Goal: Task Accomplishment & Management: Manage account settings

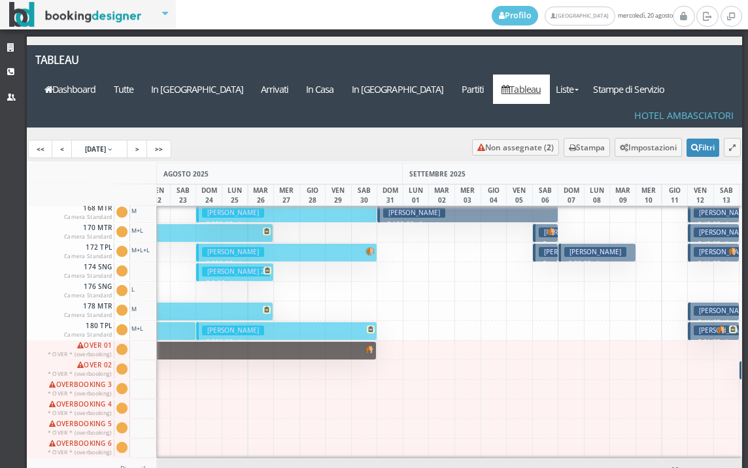
drag, startPoint x: 445, startPoint y: 302, endPoint x: 747, endPoint y: 415, distance: 323.0
click at [445, 321] on div at bounding box center [441, 331] width 27 height 20
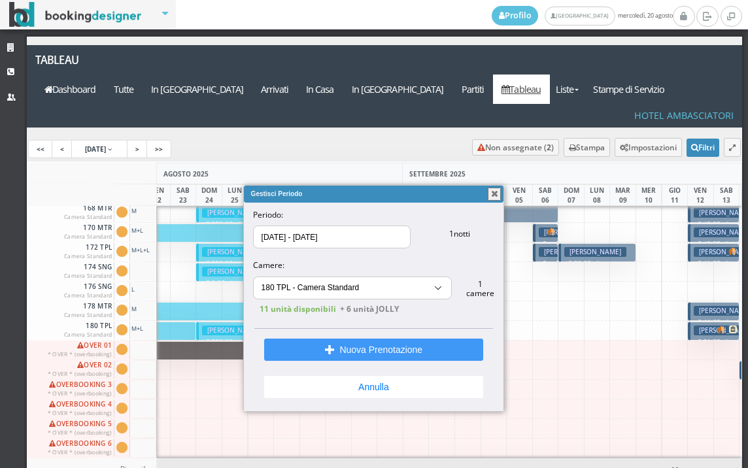
select select "6178"
click at [495, 196] on button "button" at bounding box center [494, 194] width 13 height 13
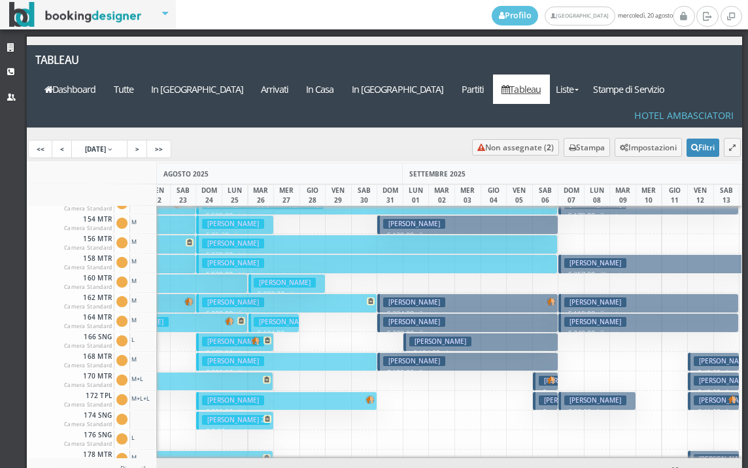
scroll to position [461, 194]
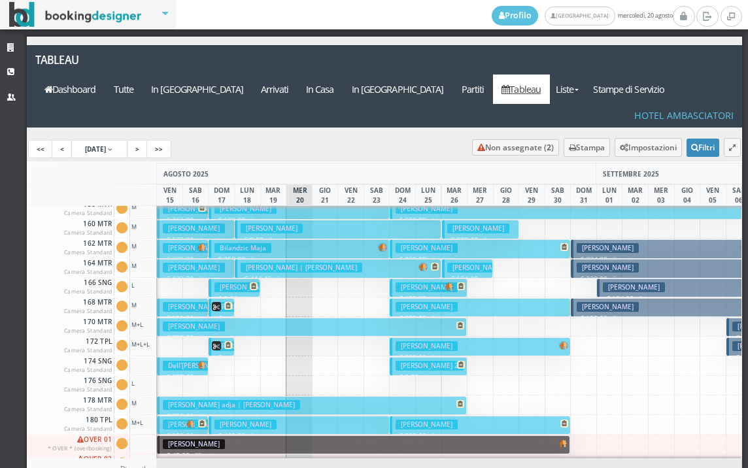
scroll to position [526, 0]
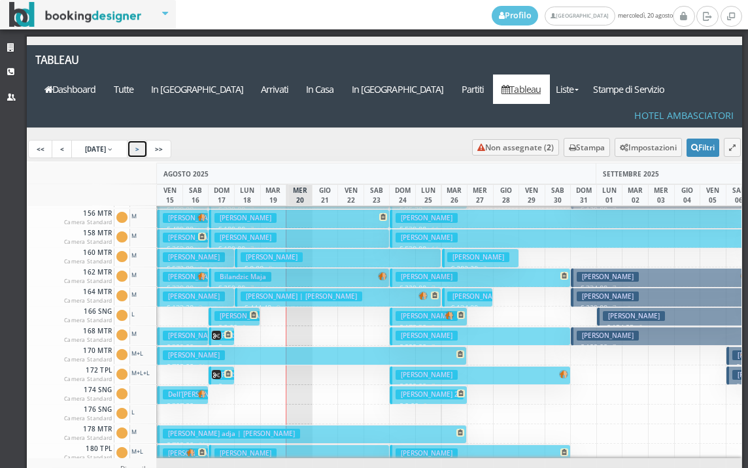
click at [148, 140] on link ">" at bounding box center [137, 149] width 21 height 18
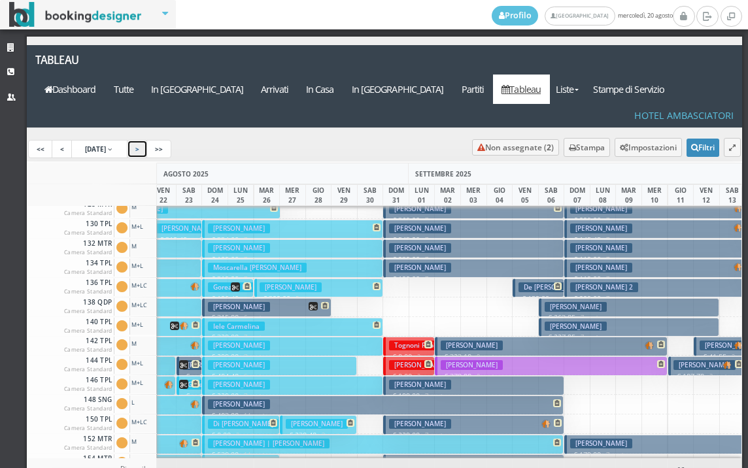
click at [188, 415] on button "Giuliani Sara € 434.00 7 notti 2 Adulti + 1 Bambino (3 anni) + 1 Infant (0 anni)" at bounding box center [111, 424] width 180 height 19
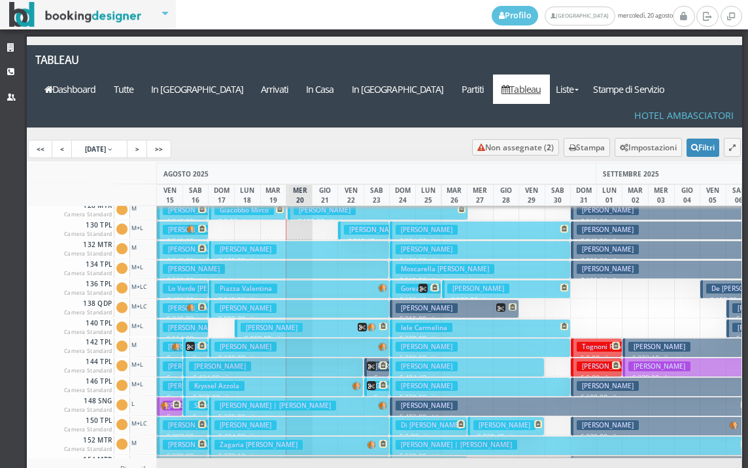
scroll to position [196, 0]
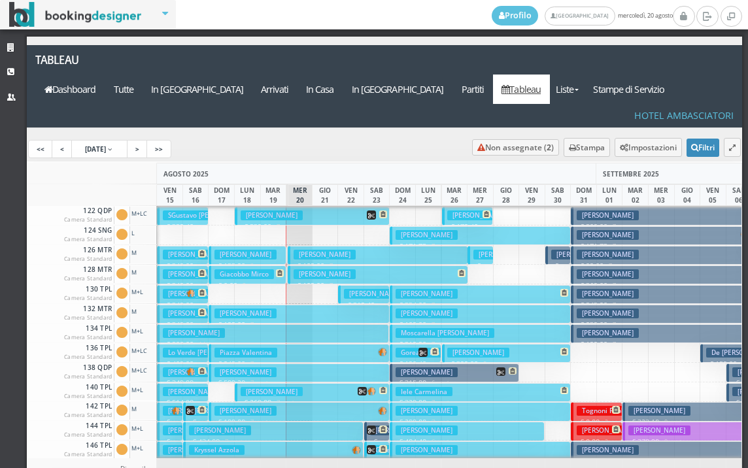
click at [247, 250] on h3 "[PERSON_NAME]" at bounding box center [245, 255] width 62 height 10
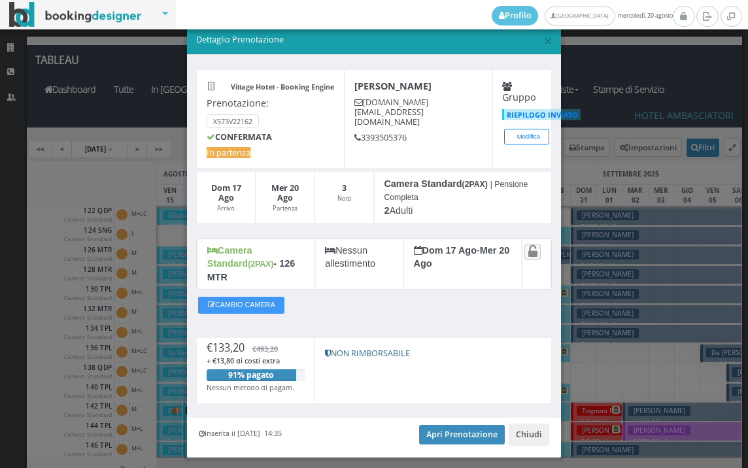
scroll to position [37, 0]
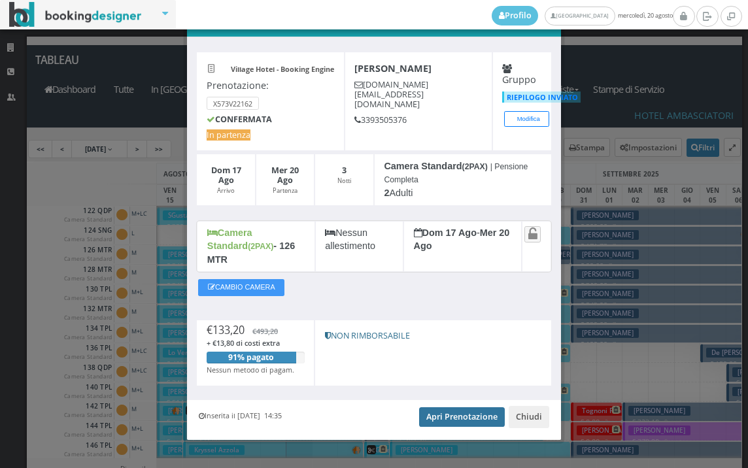
click at [465, 407] on link "Apri Prenotazione" at bounding box center [462, 417] width 86 height 20
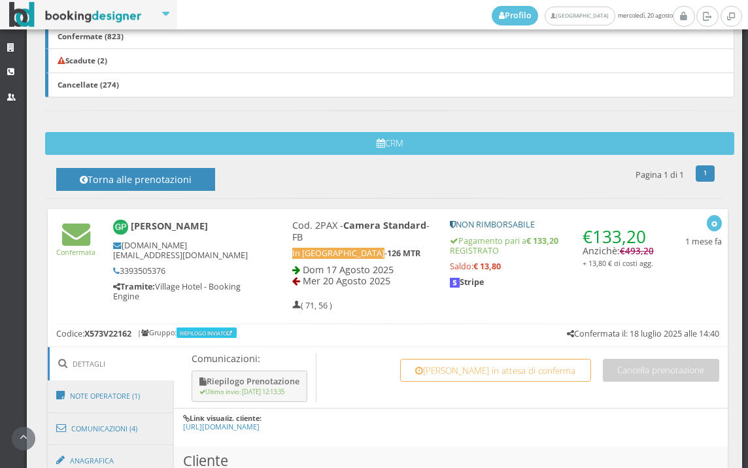
scroll to position [654, 0]
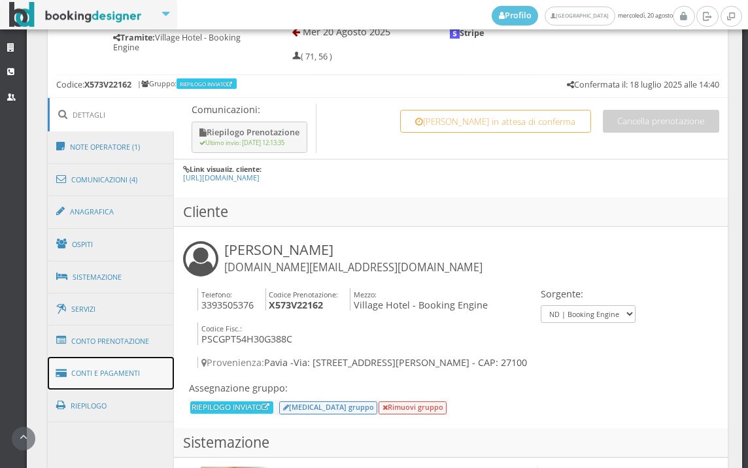
click at [135, 373] on link "Conti e Pagamenti" at bounding box center [111, 373] width 127 height 33
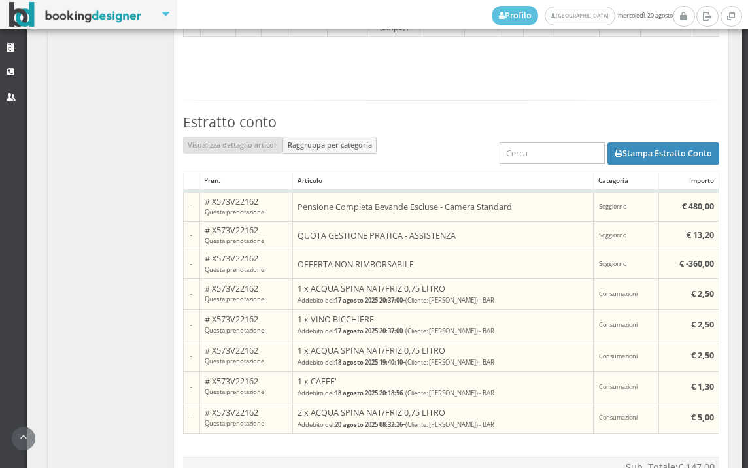
scroll to position [1256, 0]
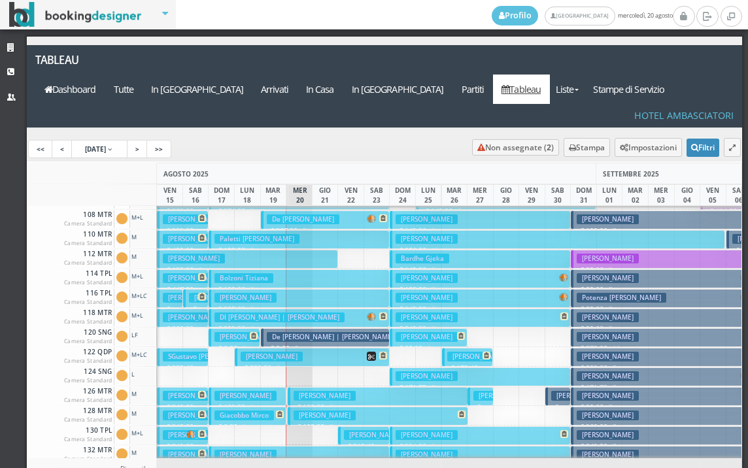
scroll to position [65, 0]
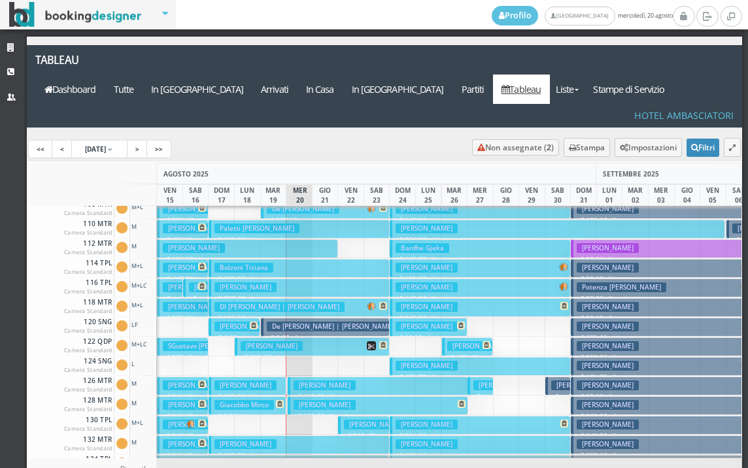
click at [276, 381] on h3 "[PERSON_NAME]" at bounding box center [245, 386] width 62 height 10
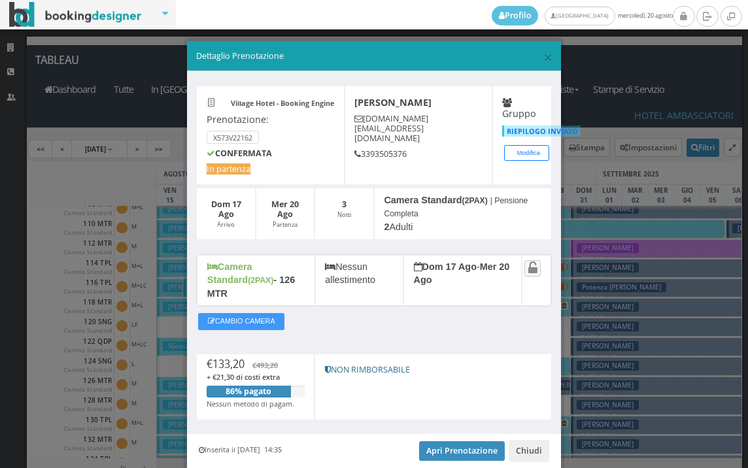
scroll to position [37, 0]
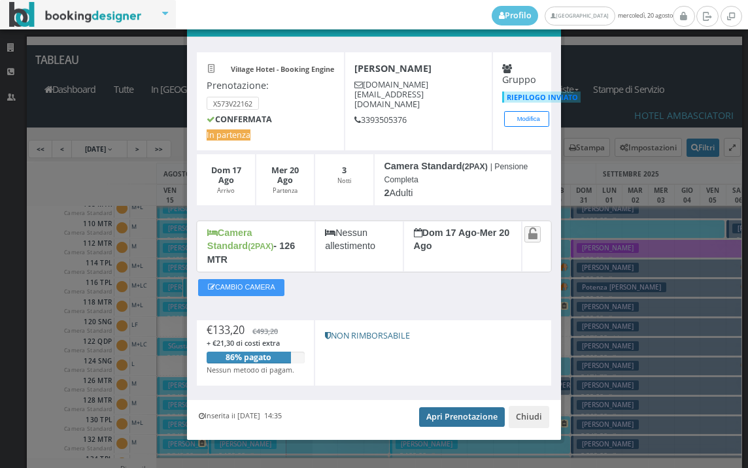
click at [447, 407] on link "Apri Prenotazione" at bounding box center [462, 417] width 86 height 20
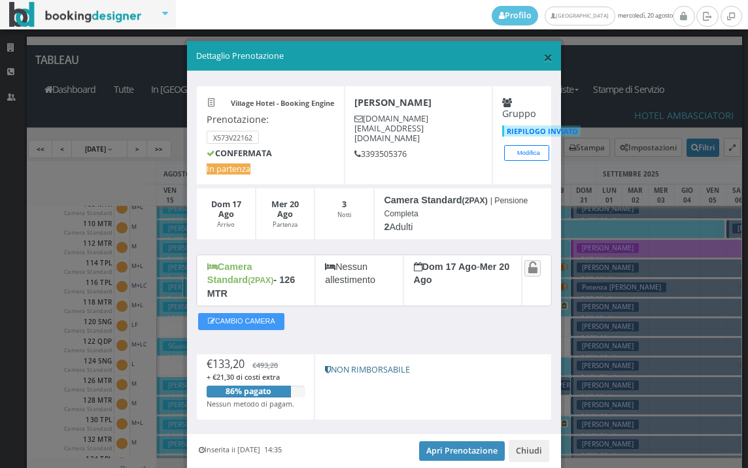
click at [543, 56] on span "×" at bounding box center [547, 57] width 9 height 22
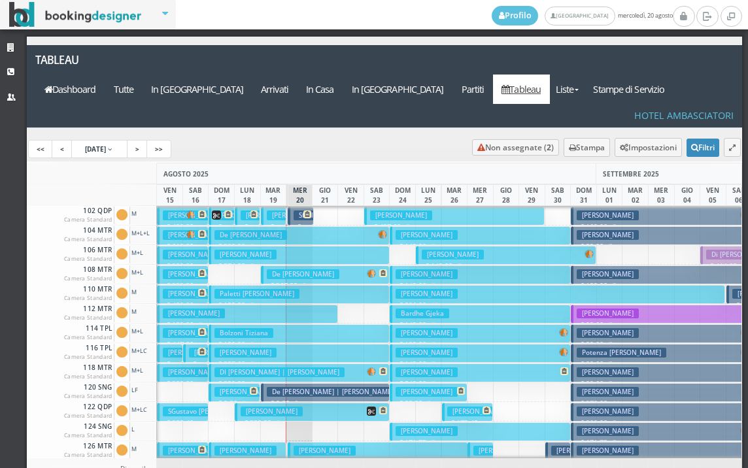
click at [278, 211] on h3 "Silvestri Enrico" at bounding box center [298, 216] width 62 height 10
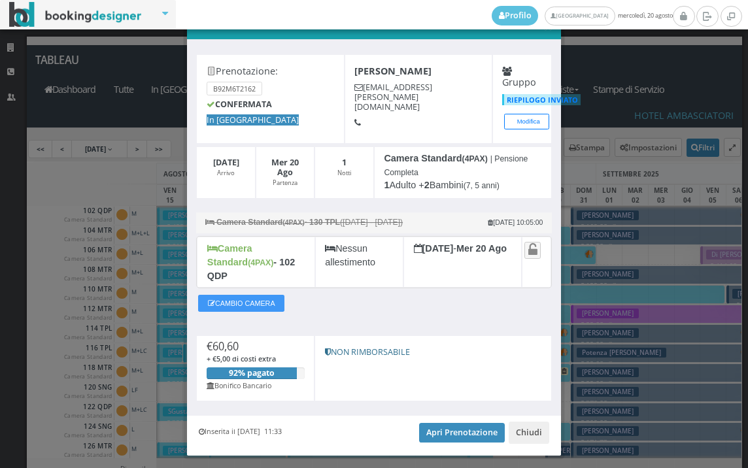
scroll to position [51, 0]
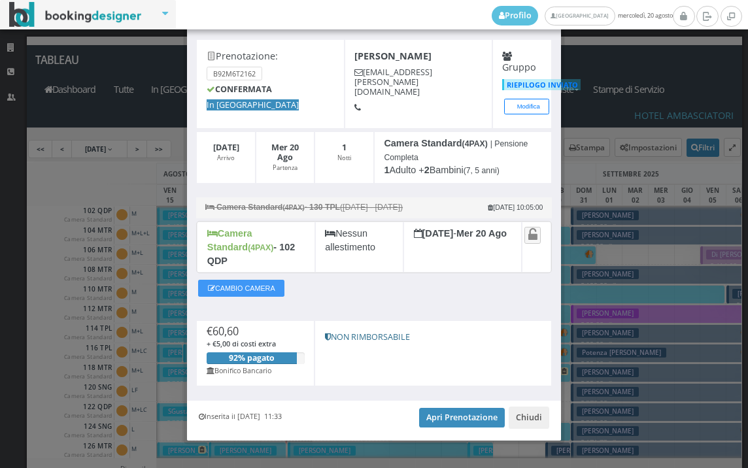
click at [454, 401] on div "Inserita il 15 Lug 2025 11:33 Apri Prenotazione Chiudi" at bounding box center [374, 421] width 374 height 40
click at [461, 408] on link "Apri Prenotazione" at bounding box center [462, 418] width 86 height 20
click at [436, 408] on link "Apri Prenotazione" at bounding box center [462, 418] width 86 height 20
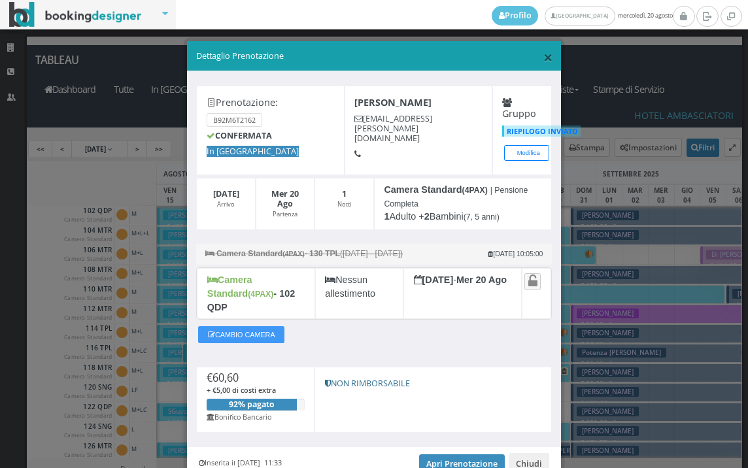
click at [543, 56] on span "×" at bounding box center [547, 57] width 9 height 22
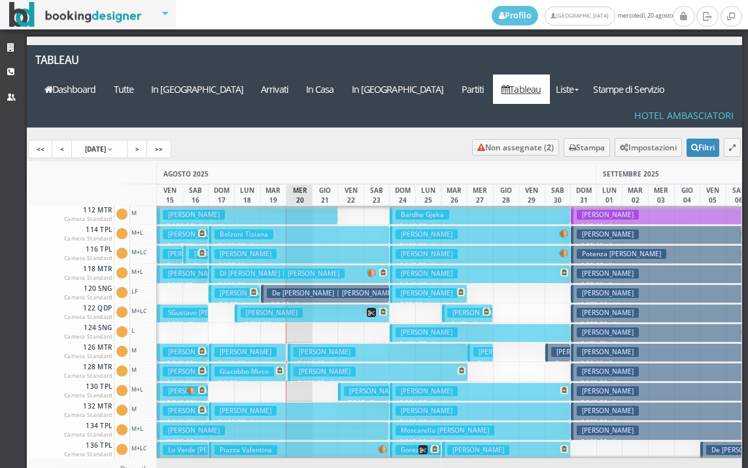
scroll to position [131, 0]
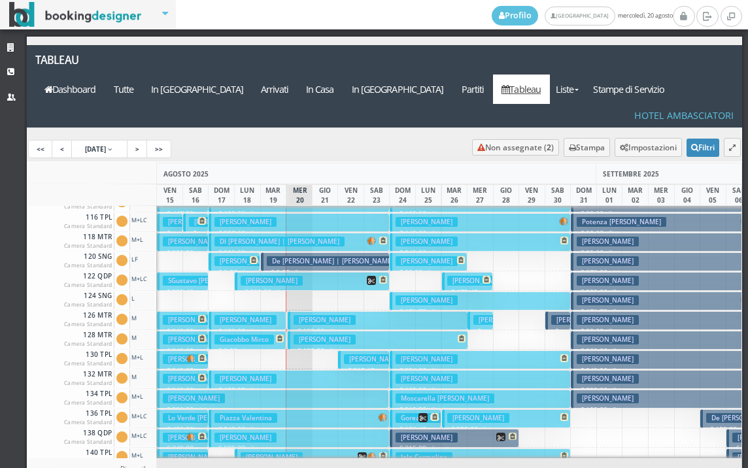
click at [264, 335] on h3 "Giacobbo Mirco" at bounding box center [244, 340] width 60 height 10
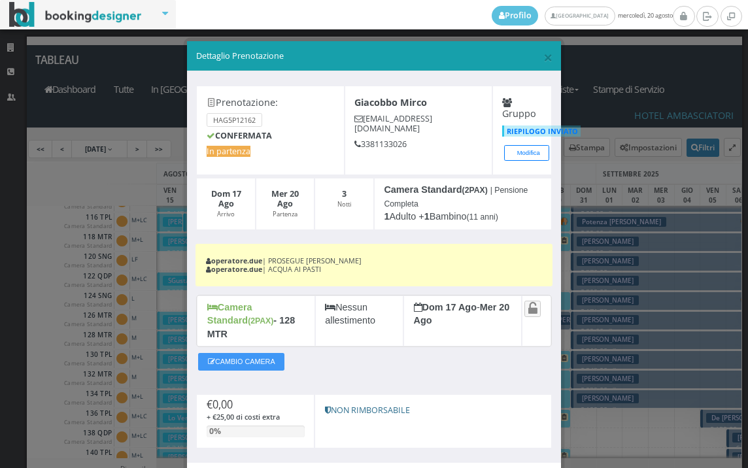
scroll to position [69, 0]
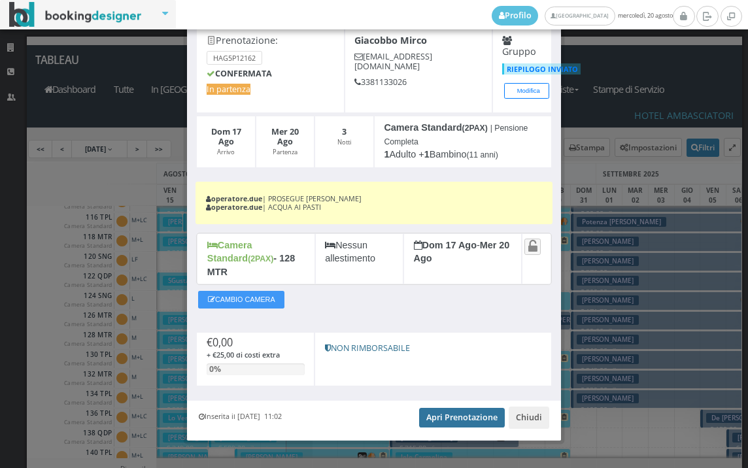
click at [462, 408] on link "Apri Prenotazione" at bounding box center [462, 418] width 86 height 20
click at [432, 408] on link "Apri Prenotazione" at bounding box center [462, 418] width 86 height 20
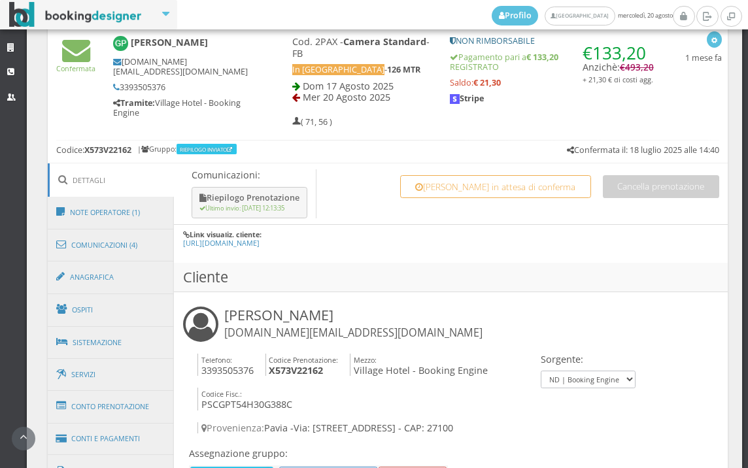
scroll to position [799, 0]
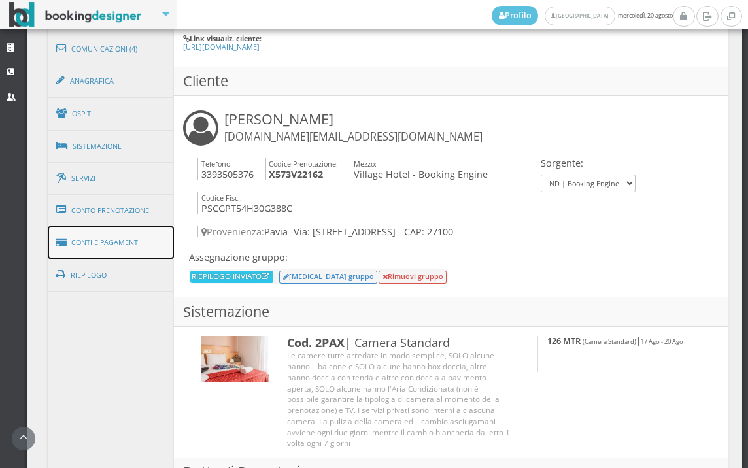
click at [134, 247] on link "Conti e Pagamenti" at bounding box center [111, 242] width 127 height 33
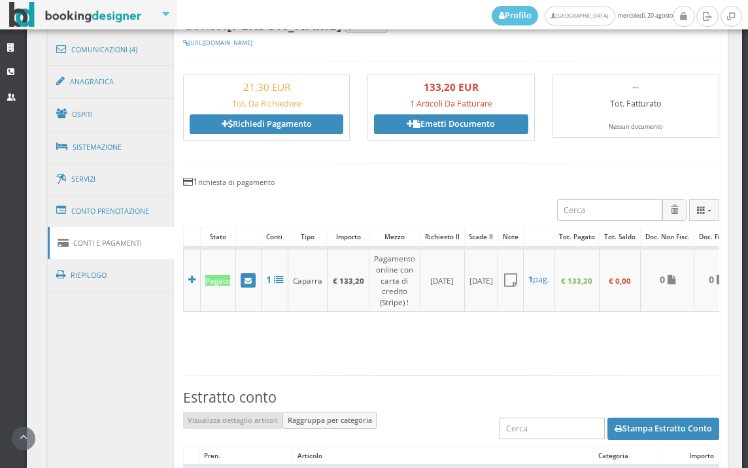
scroll to position [727, 0]
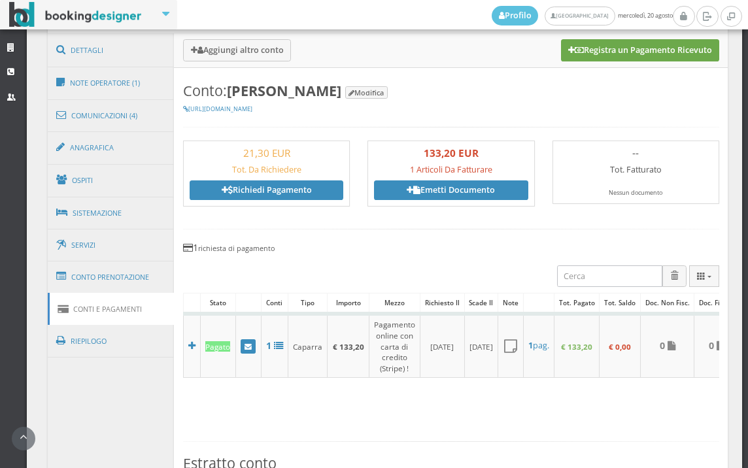
click at [628, 45] on button "Registra un Pagamento Ricevuto" at bounding box center [640, 50] width 158 height 22
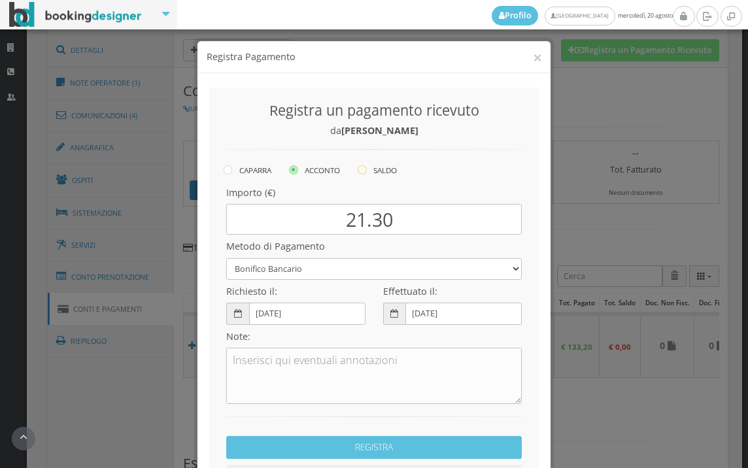
click at [358, 171] on icon at bounding box center [362, 169] width 9 height 9
radio input "true"
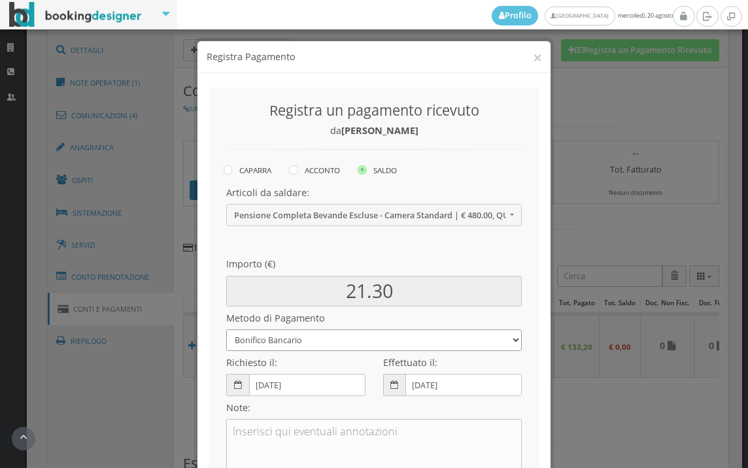
click at [308, 348] on select "Bonifico Bancario BONIFICO SUM UP Contanti Assegno Bancario Assegno Circolare V…" at bounding box center [374, 341] width 296 height 22
select select
click at [226, 330] on select "Bonifico Bancario BONIFICO SUM UP Contanti Assegno Bancario Assegno Circolare V…" at bounding box center [374, 341] width 296 height 22
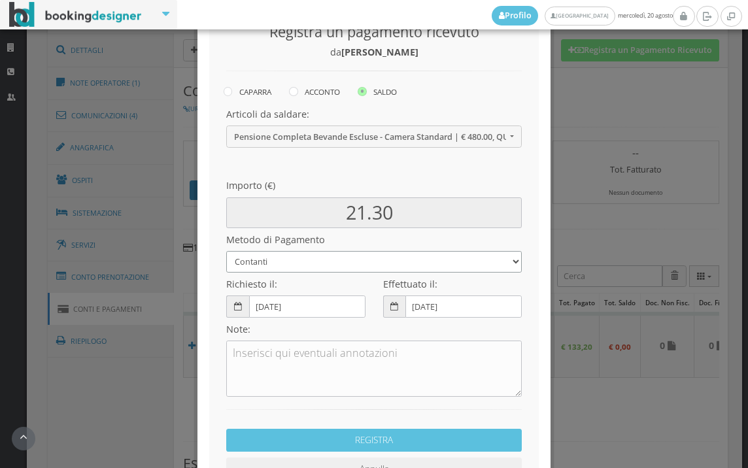
scroll to position [179, 0]
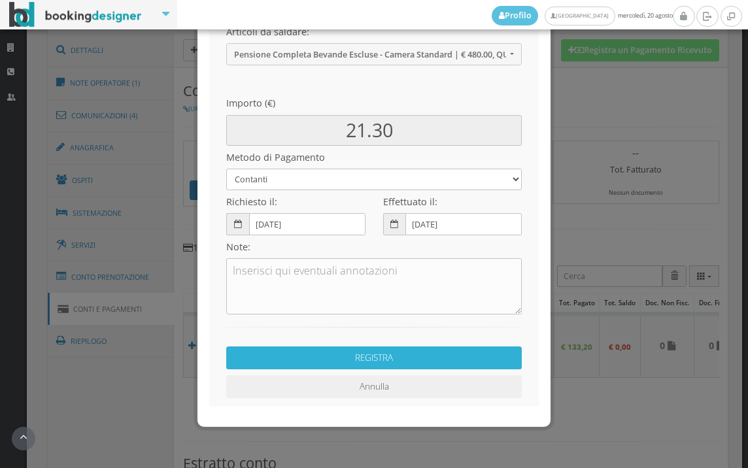
click at [332, 364] on button "REGISTRA" at bounding box center [374, 358] width 296 height 23
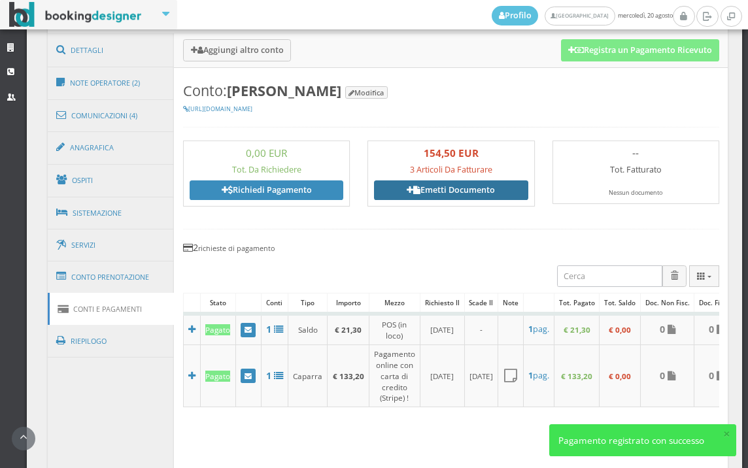
click at [447, 191] on link "Emetti Documento" at bounding box center [451, 190] width 154 height 20
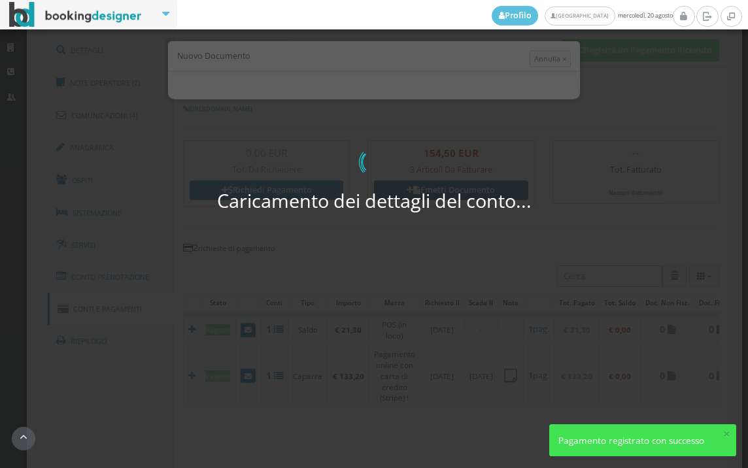
select select "PF"
select select "[GEOGRAPHIC_DATA]"
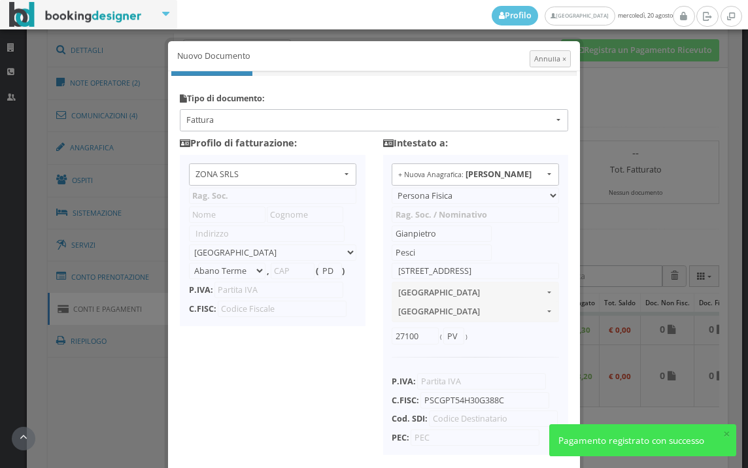
type input "ZONA SRLS"
type input "Vico V Durante, 8"
select select "Frattamaggiore"
type input "80027"
type input "NA"
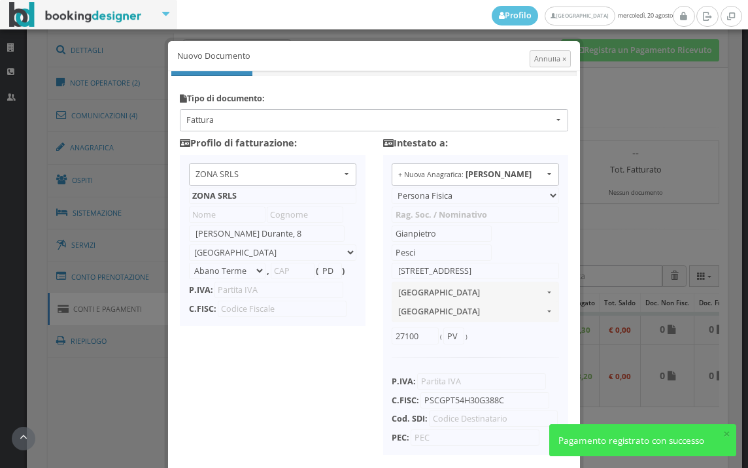
type input "10356321215"
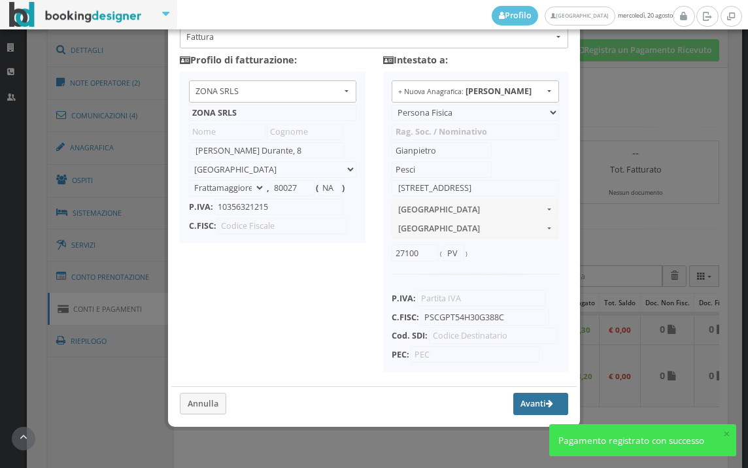
click at [513, 400] on button "Avanti" at bounding box center [540, 404] width 55 height 22
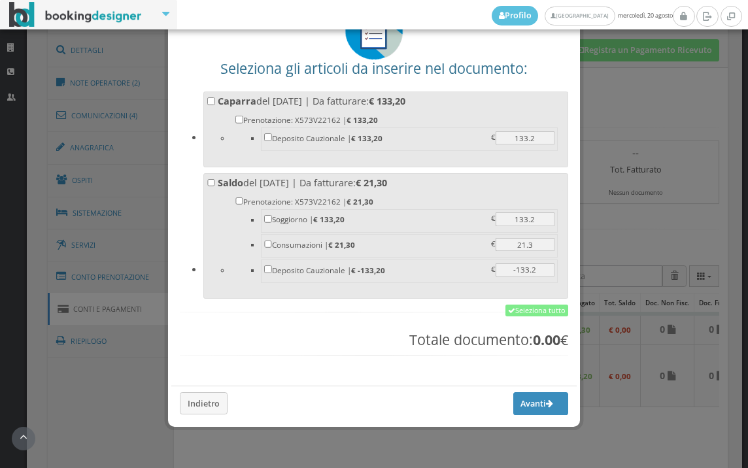
scroll to position [102, 0]
click at [536, 310] on link "Seleziona tutto" at bounding box center [537, 311] width 63 height 12
checkbox input "true"
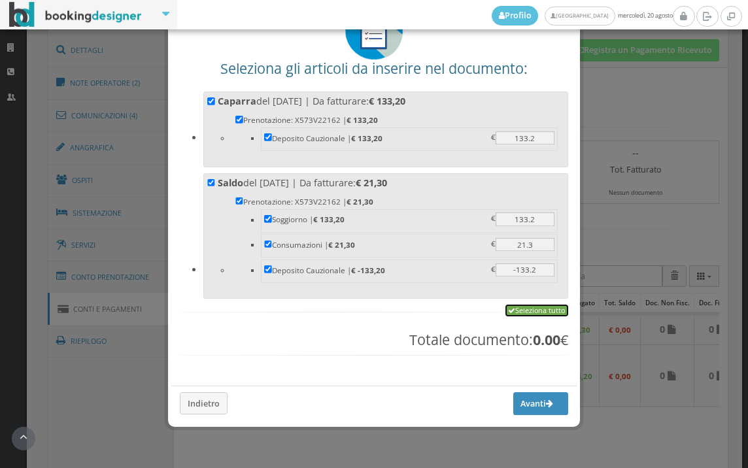
checkbox input "true"
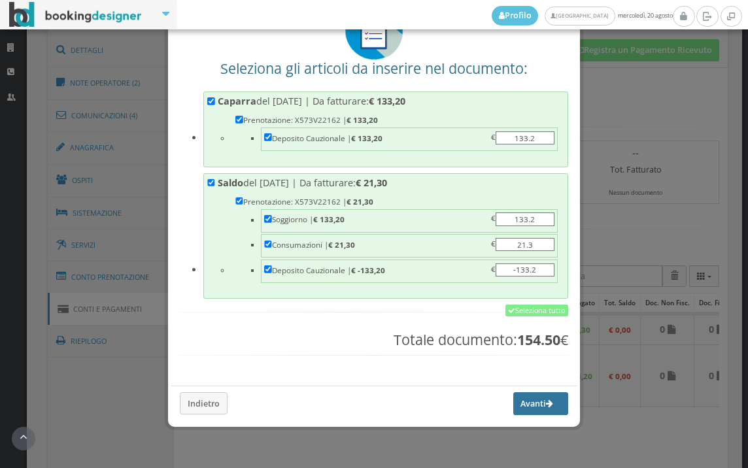
click at [523, 401] on button "Avanti" at bounding box center [540, 403] width 55 height 22
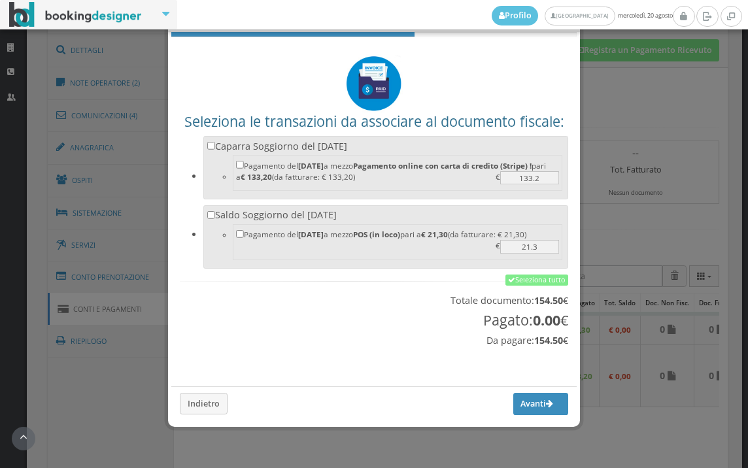
scroll to position [43, 0]
click at [518, 277] on link "Seleziona tutto" at bounding box center [537, 281] width 63 height 12
checkbox input "true"
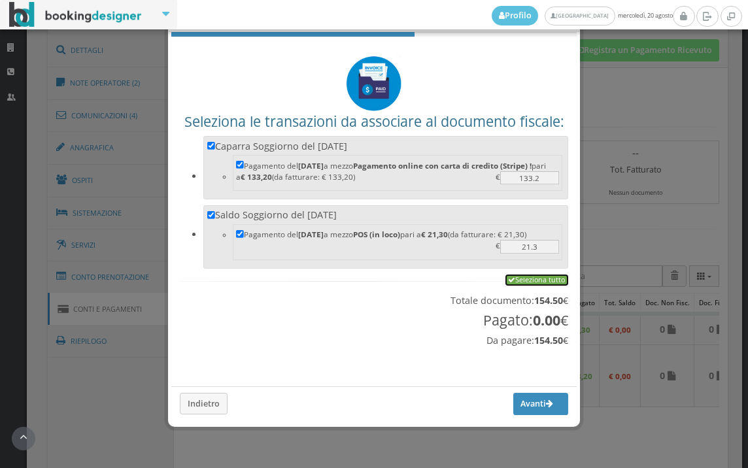
checkbox input "true"
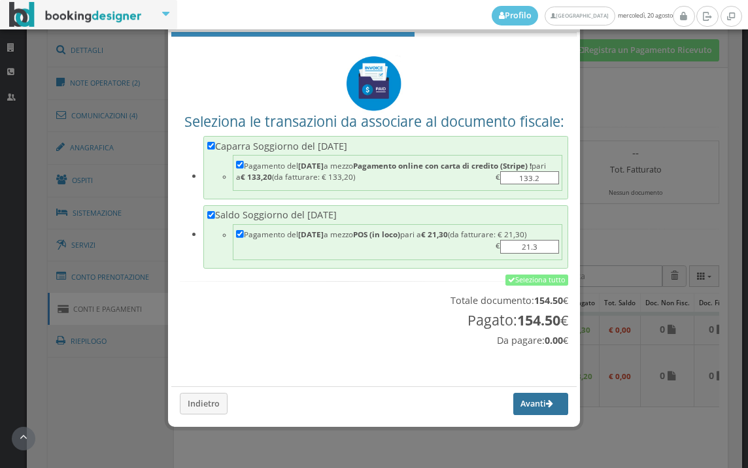
click at [516, 402] on button "Avanti" at bounding box center [540, 404] width 55 height 22
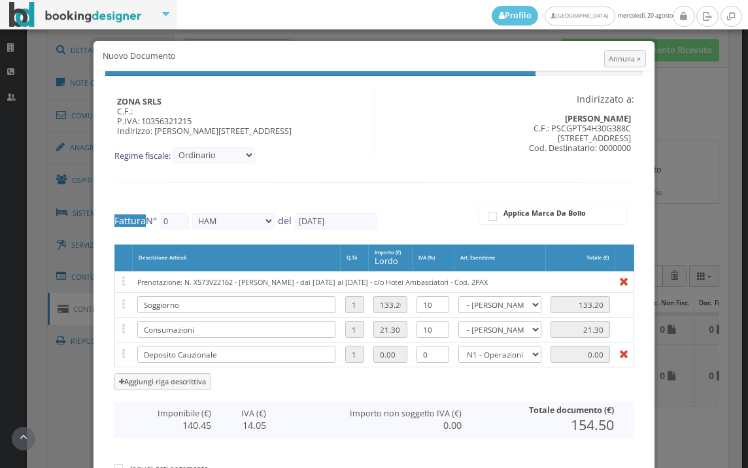
type input "499"
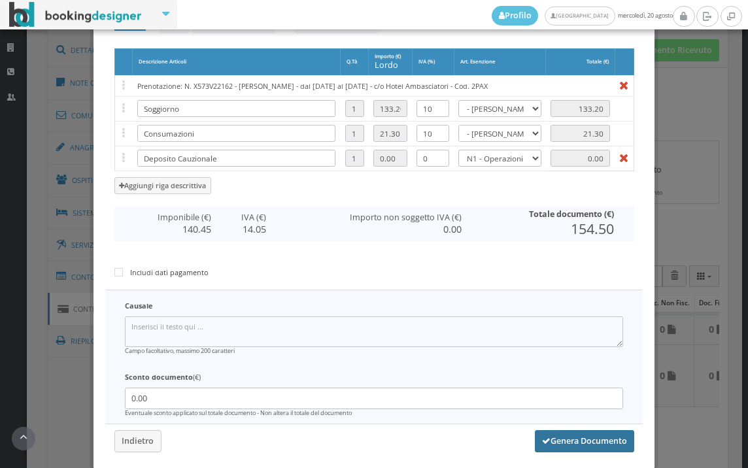
click at [584, 442] on button "Genera Documento" at bounding box center [584, 441] width 99 height 22
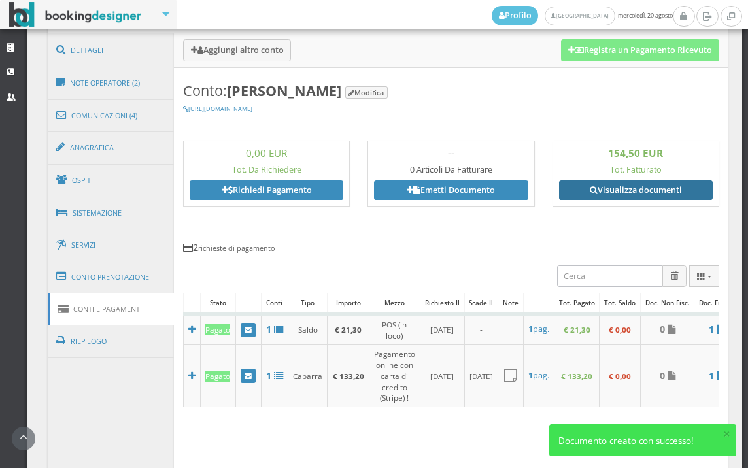
click at [609, 182] on link "Visualizza documenti" at bounding box center [636, 190] width 154 height 20
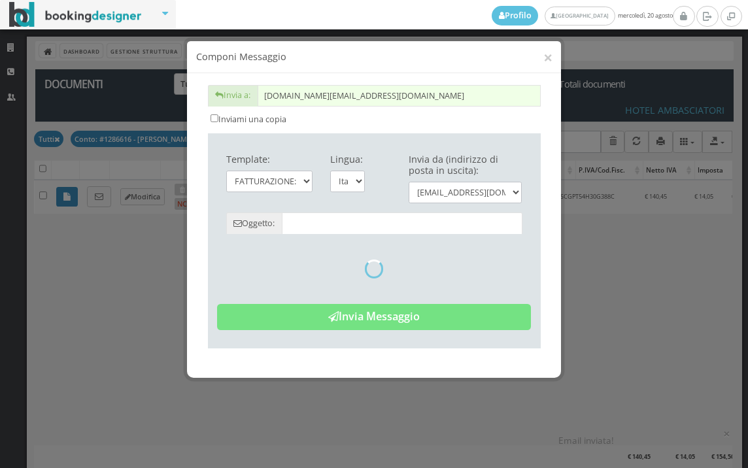
type input "Copia di cortesia: Fattura da ZONA SRLS - n. 499HAM del [DATE]"
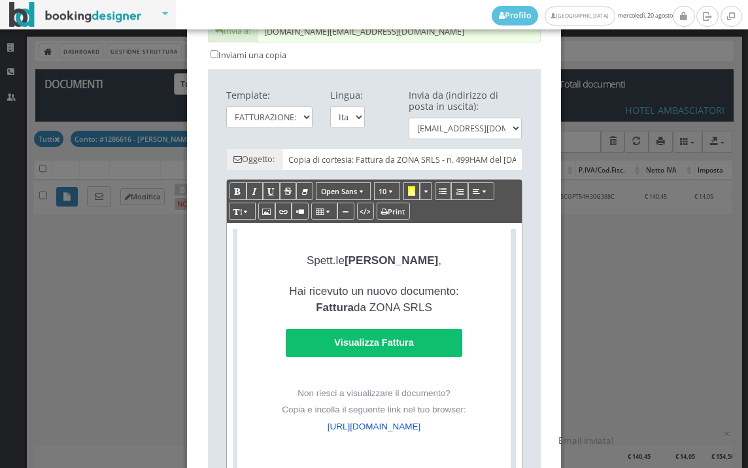
scroll to position [218, 0]
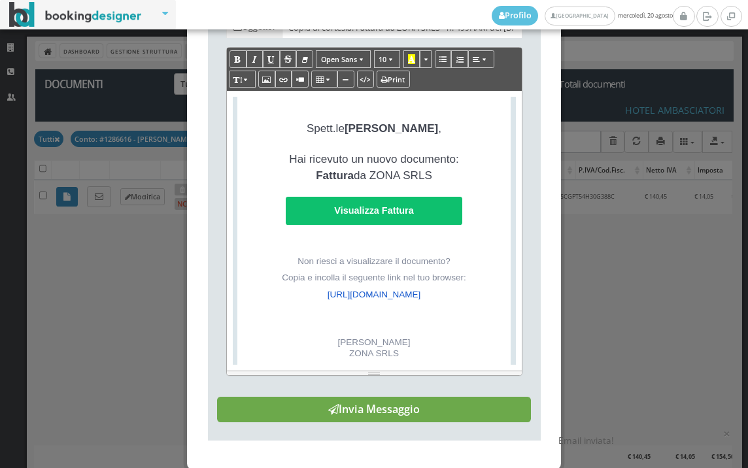
click at [399, 423] on button "Invia Messaggio" at bounding box center [374, 410] width 314 height 26
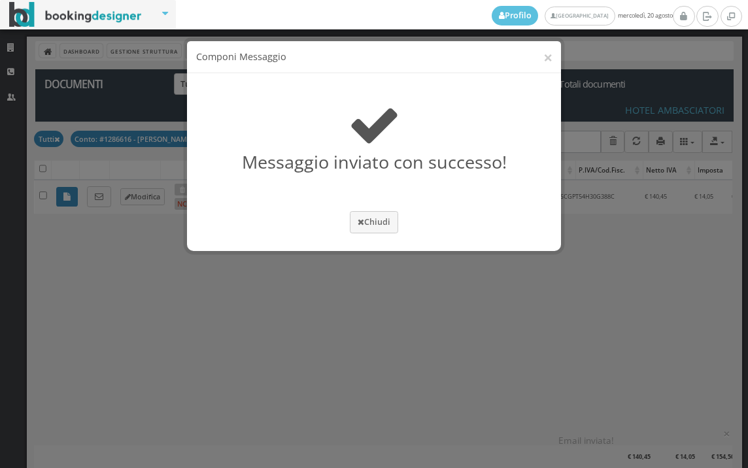
scroll to position [0, 0]
click at [379, 228] on button "Chiudi" at bounding box center [374, 222] width 48 height 22
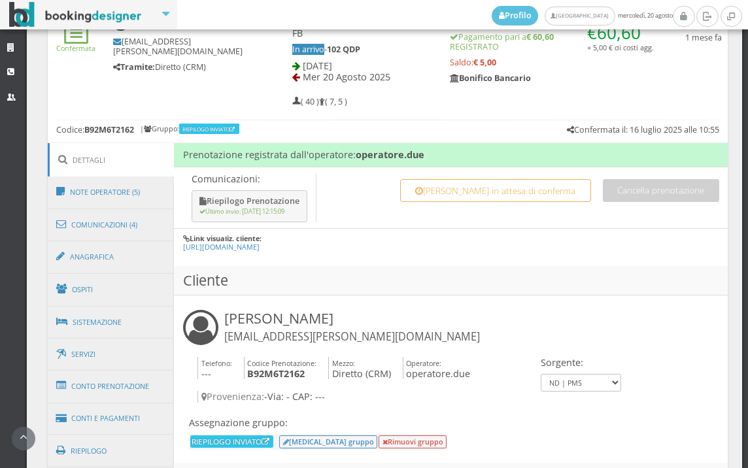
scroll to position [654, 0]
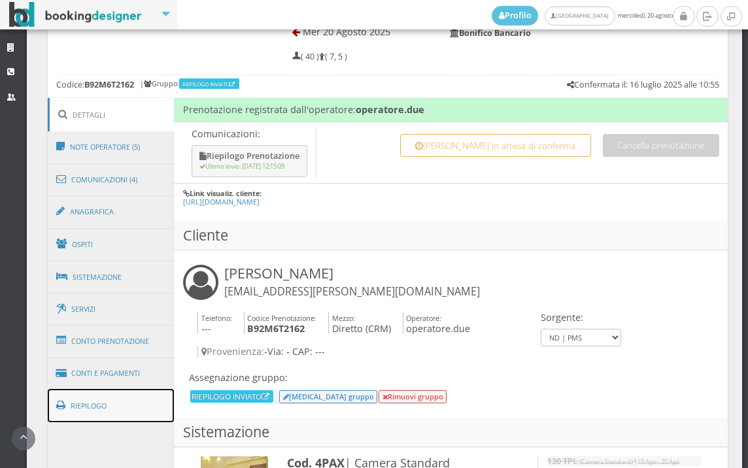
click at [105, 412] on link "Riepilogo" at bounding box center [111, 406] width 127 height 34
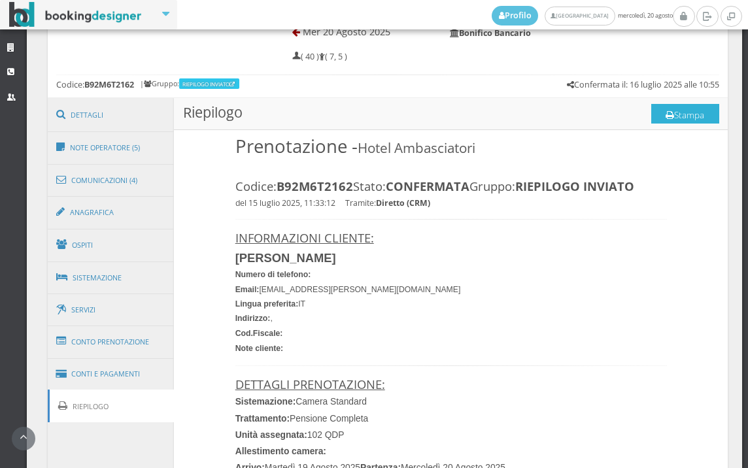
click at [679, 114] on button "Stampa" at bounding box center [685, 114] width 68 height 20
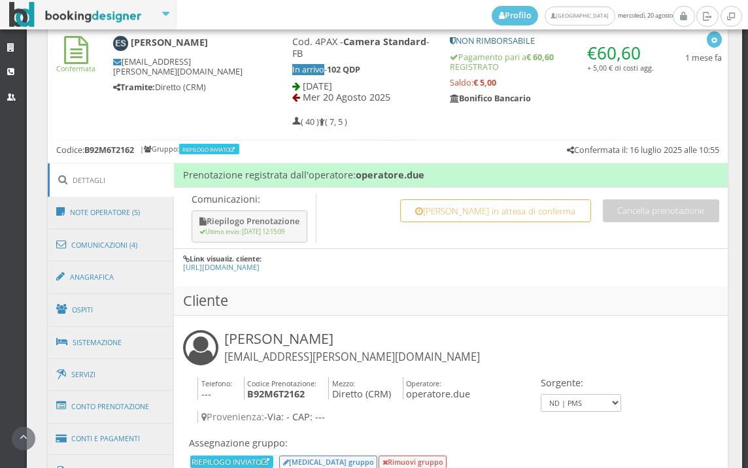
scroll to position [872, 0]
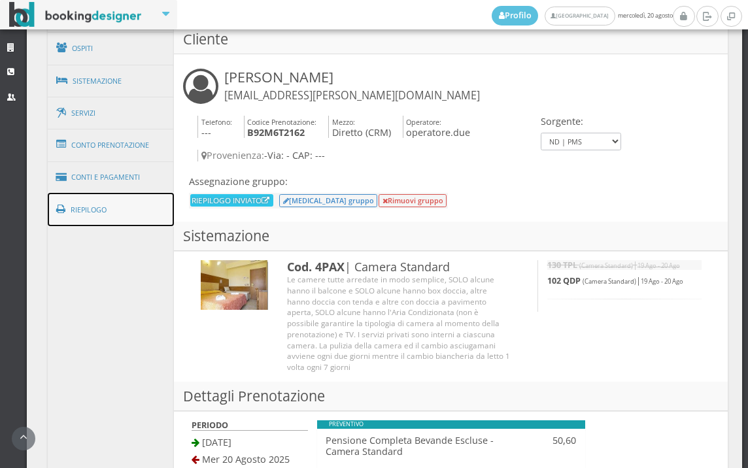
click at [103, 219] on link "Riepilogo" at bounding box center [111, 210] width 127 height 34
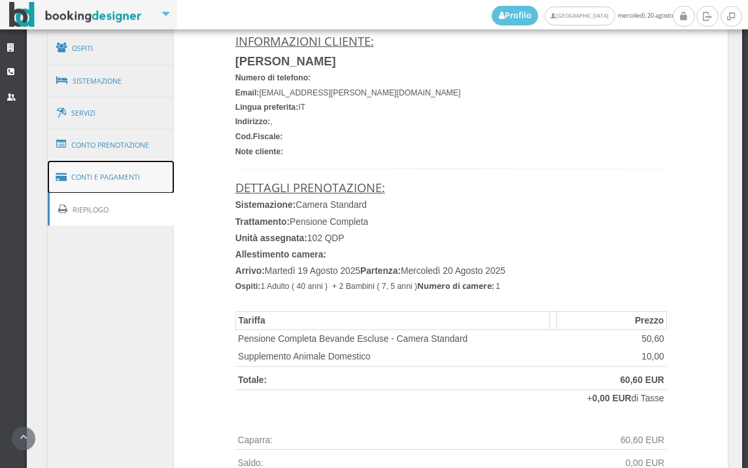
click at [141, 177] on link "Conti e Pagamenti" at bounding box center [111, 177] width 127 height 33
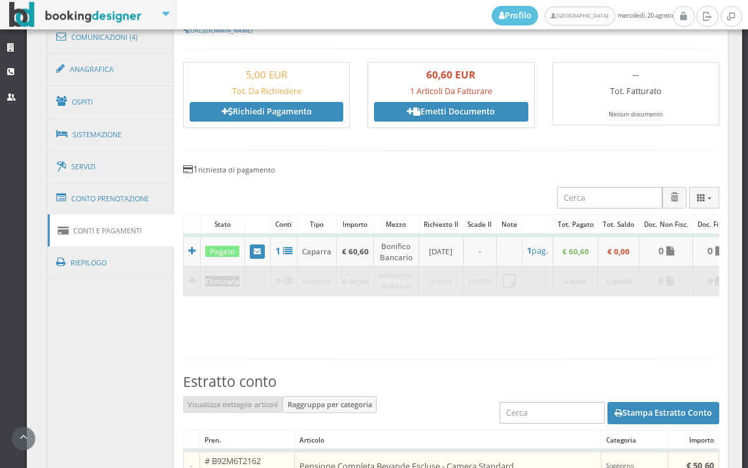
scroll to position [655, 0]
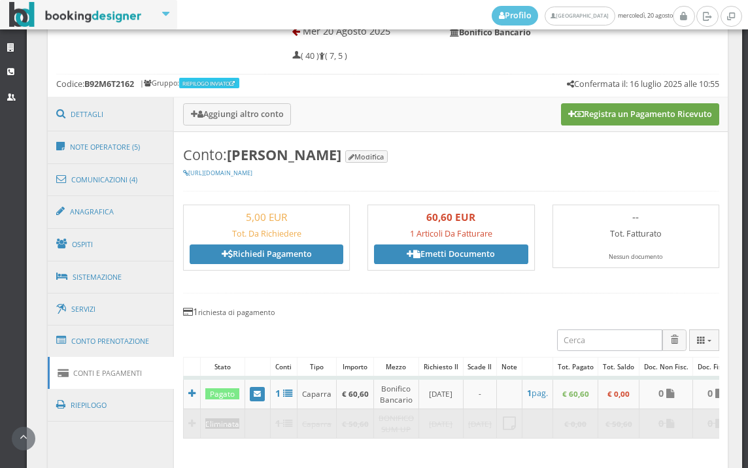
click at [664, 111] on button "Registra un Pagamento Ricevuto" at bounding box center [640, 114] width 158 height 22
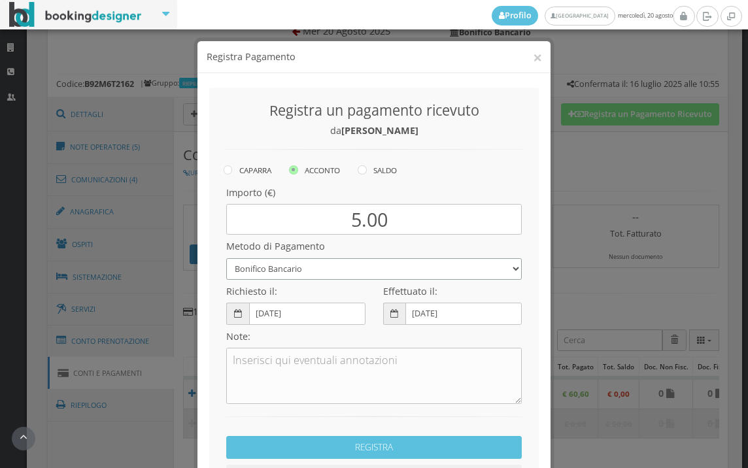
click at [296, 271] on select "Bonifico Bancario BONIFICO SUM UP Contanti Assegno Bancario Assegno Circolare V…" at bounding box center [374, 269] width 296 height 22
select select
click at [226, 258] on select "Bonifico Bancario BONIFICO SUM UP Contanti Assegno Bancario Assegno Circolare V…" at bounding box center [374, 269] width 296 height 22
click at [358, 171] on icon at bounding box center [362, 169] width 9 height 9
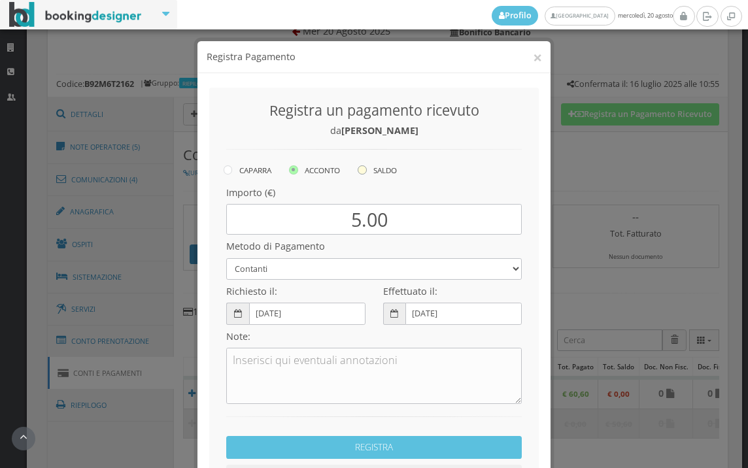
radio input "true"
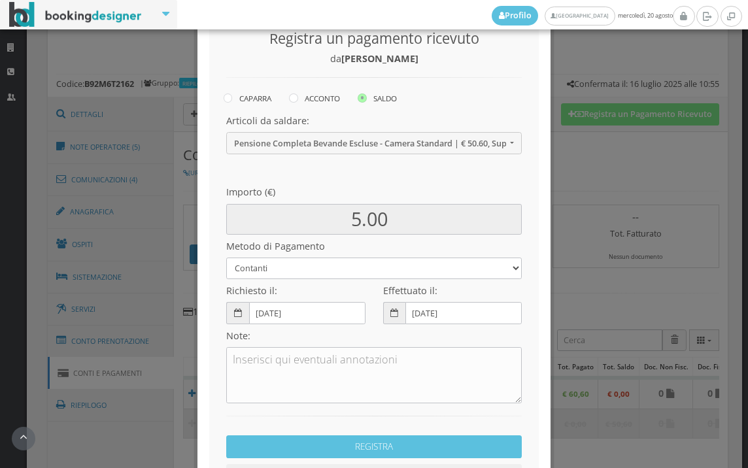
scroll to position [179, 0]
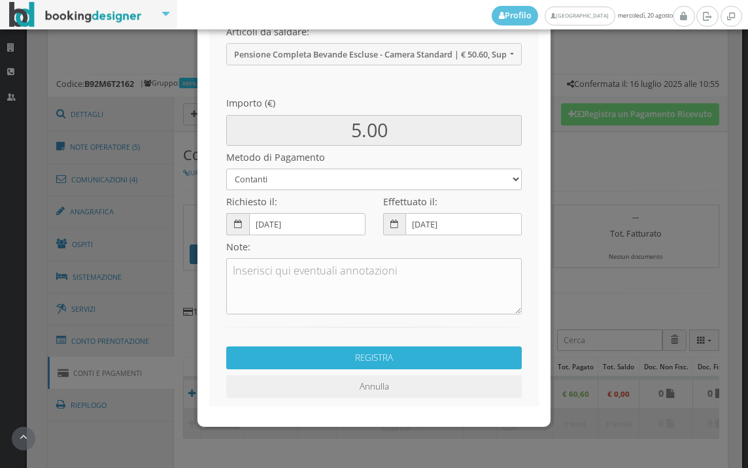
click at [329, 361] on button "REGISTRA" at bounding box center [374, 358] width 296 height 23
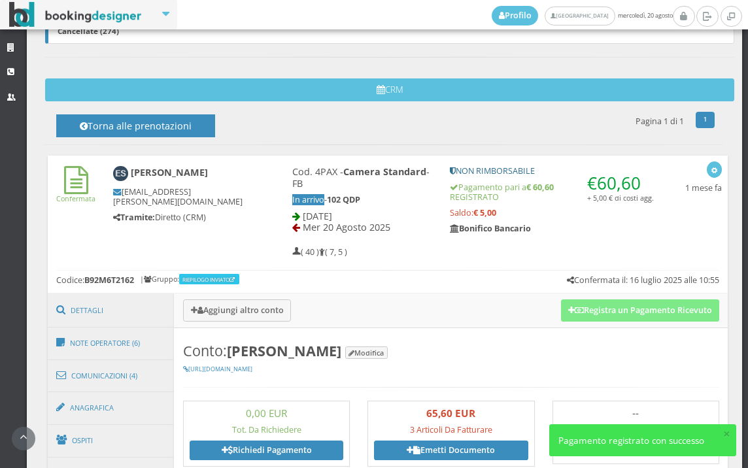
scroll to position [582, 0]
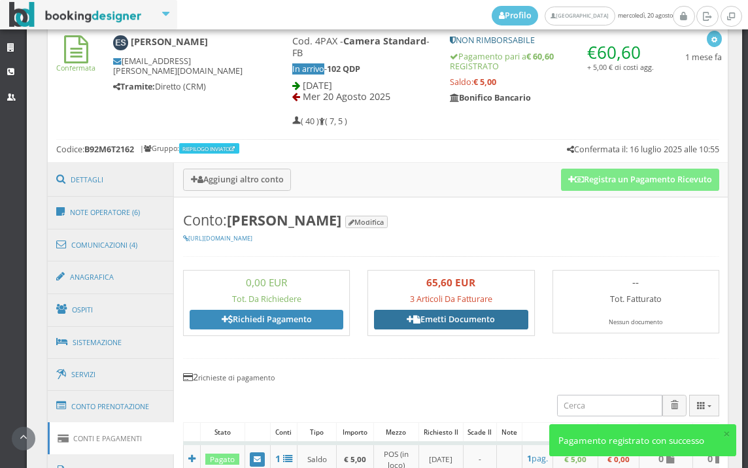
click at [432, 325] on link "Emetti Documento" at bounding box center [451, 320] width 154 height 20
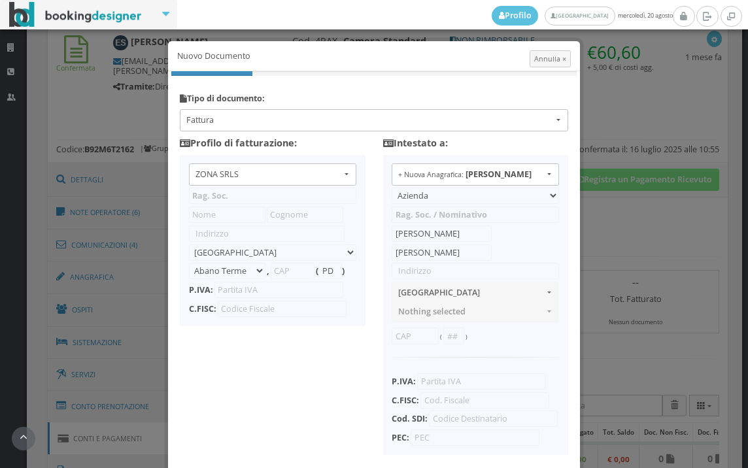
type input "ZONA SRLS"
type input "Vico V Durante, 8"
select select "Frattamaggiore"
type input "80027"
type input "NA"
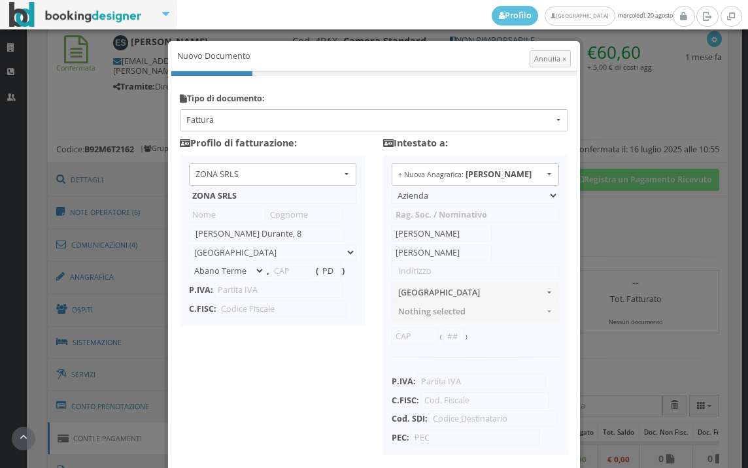
type input "10356321215"
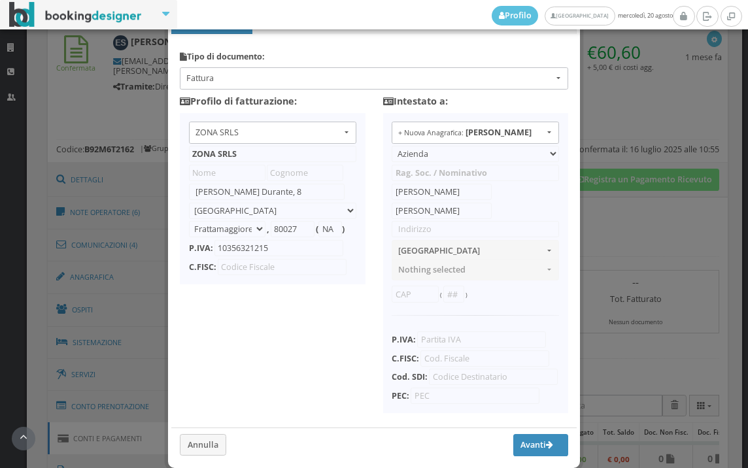
scroll to position [103, 0]
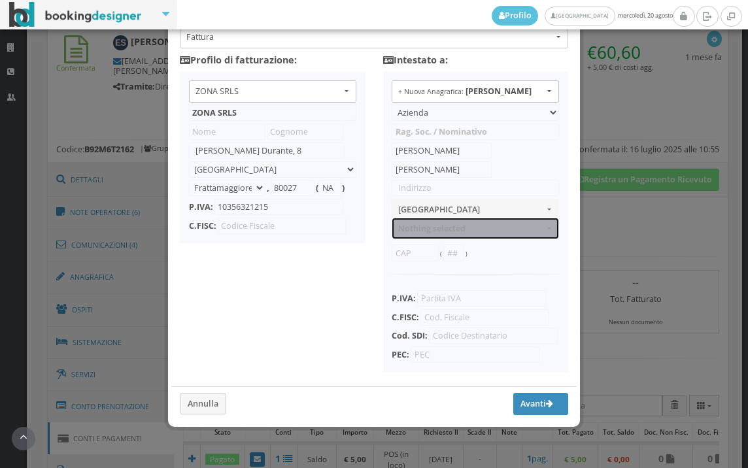
click at [444, 224] on span "Nothing selected" at bounding box center [471, 229] width 146 height 10
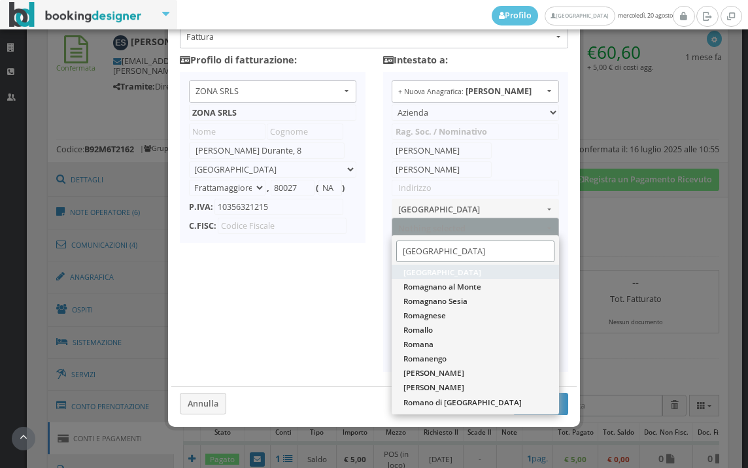
type input "ROMA"
click at [449, 265] on link "Roma" at bounding box center [475, 272] width 167 height 14
select select "ROMA"
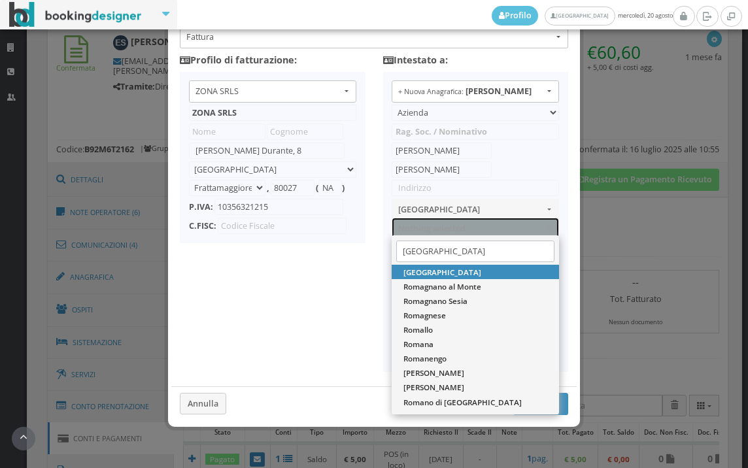
type input "RM"
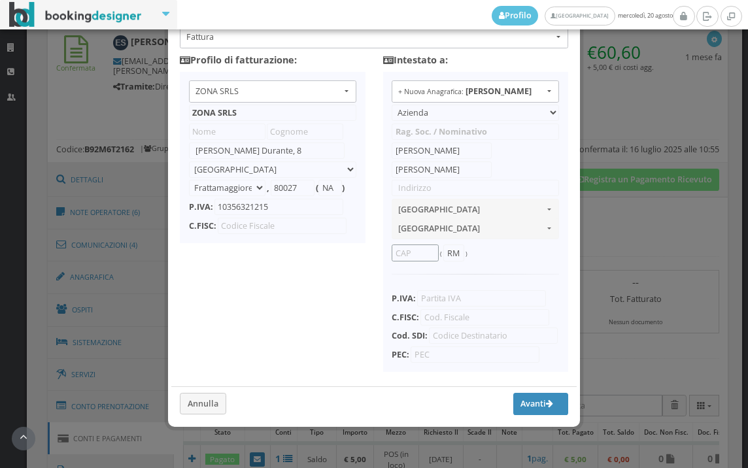
click at [409, 245] on input "text" at bounding box center [415, 253] width 47 height 16
type input "00141"
click at [456, 309] on input "text" at bounding box center [484, 317] width 129 height 16
type input "SLVNRC81C19H501T"
click at [516, 409] on button "Avanti" at bounding box center [540, 404] width 55 height 22
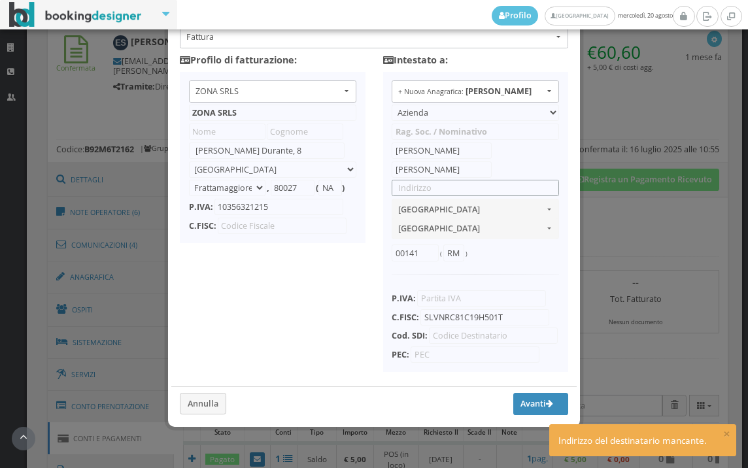
click at [449, 180] on input "text" at bounding box center [475, 188] width 167 height 16
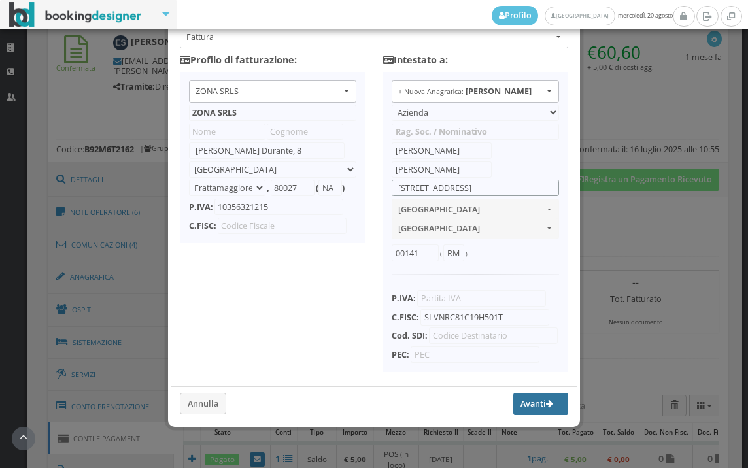
type input "VIA TUDAIO 1"
click at [513, 405] on button "Avanti" at bounding box center [540, 404] width 55 height 22
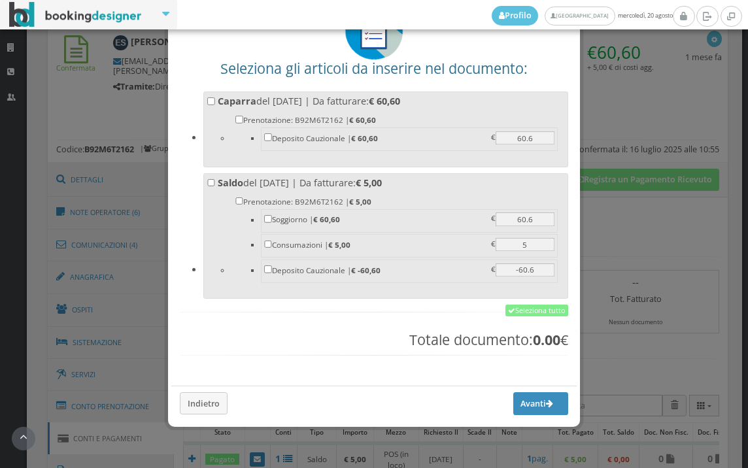
scroll to position [102, 0]
click at [534, 311] on link "Seleziona tutto" at bounding box center [537, 311] width 63 height 12
checkbox input "true"
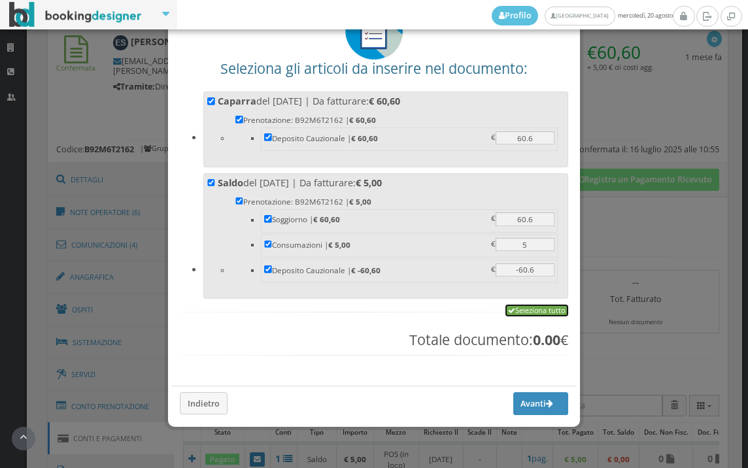
checkbox input "true"
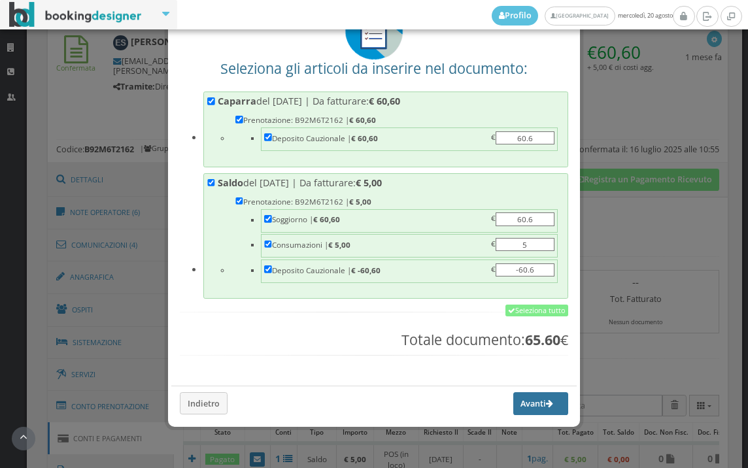
click at [532, 405] on button "Avanti" at bounding box center [540, 403] width 55 height 22
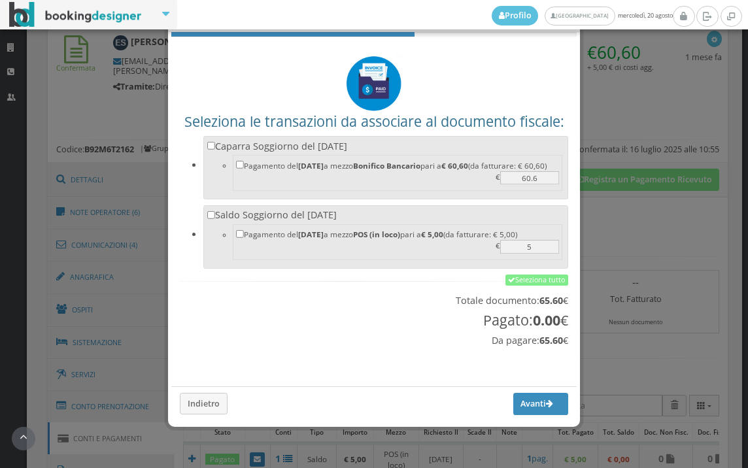
scroll to position [43, 0]
click at [526, 280] on link "Seleziona tutto" at bounding box center [537, 281] width 63 height 12
checkbox input "true"
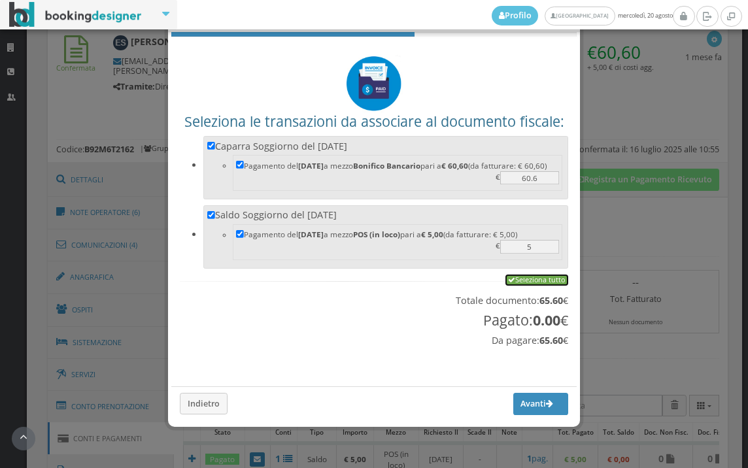
checkbox input "true"
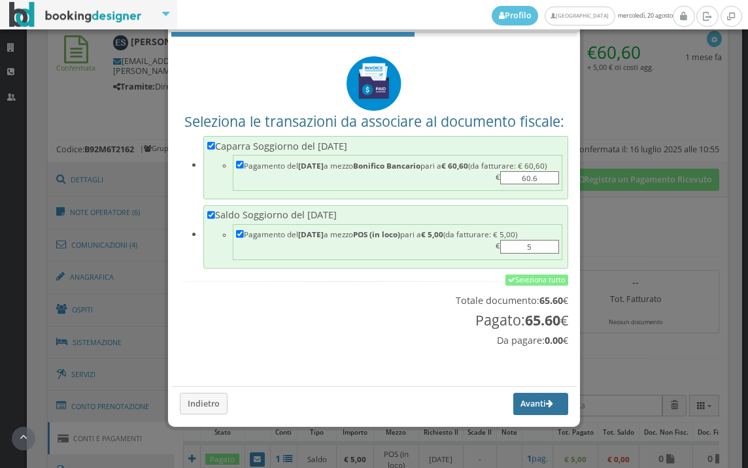
click at [513, 405] on button "Avanti" at bounding box center [540, 404] width 55 height 22
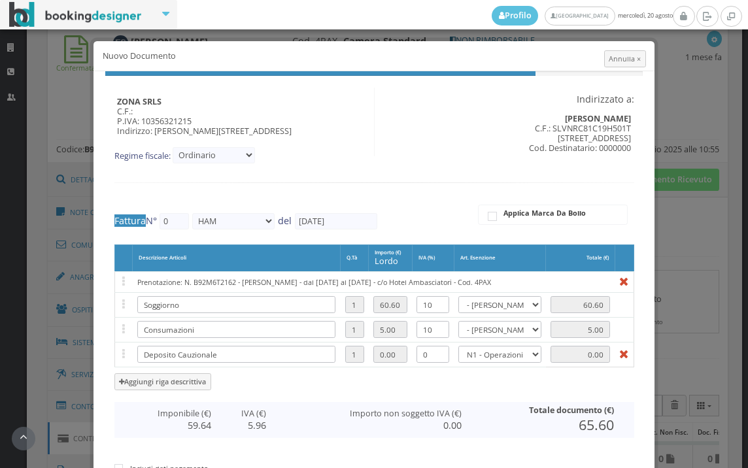
type input "500"
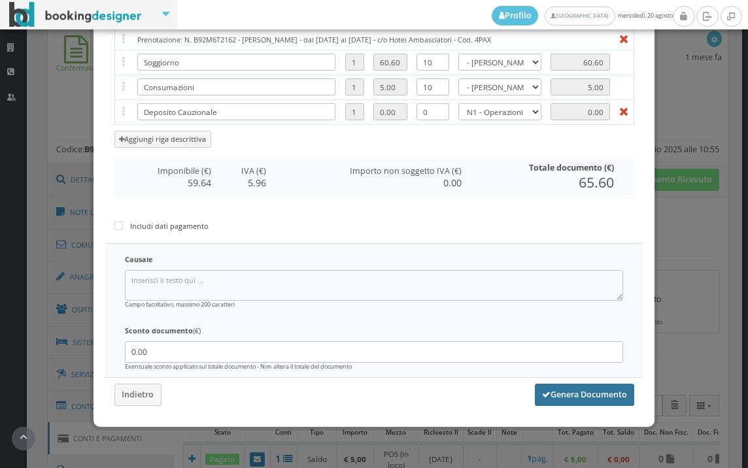
click at [570, 391] on button "Genera Documento" at bounding box center [584, 395] width 99 height 22
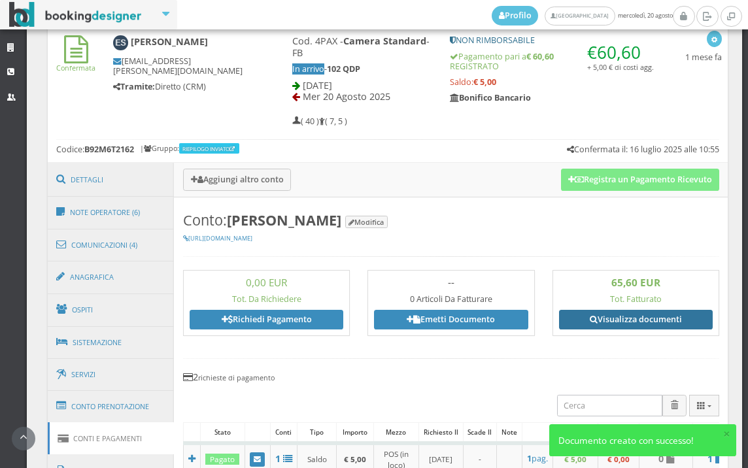
drag, startPoint x: 636, startPoint y: 320, endPoint x: 609, endPoint y: 335, distance: 30.4
click at [636, 321] on link "Visualizza documenti" at bounding box center [636, 320] width 154 height 20
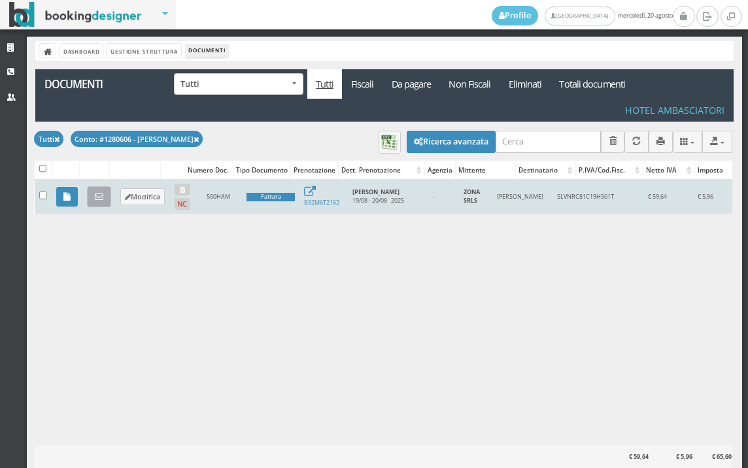
click at [88, 195] on link at bounding box center [99, 196] width 24 height 21
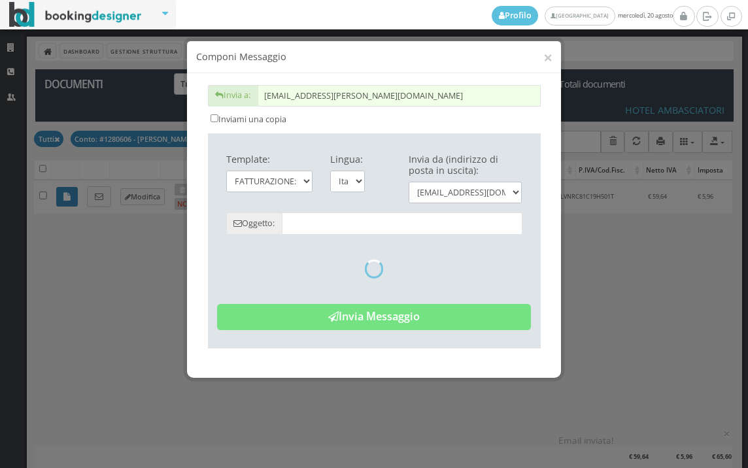
type input "Copia di cortesia: Fattura da ZONA SRLS - n. 500HAM del [DATE]"
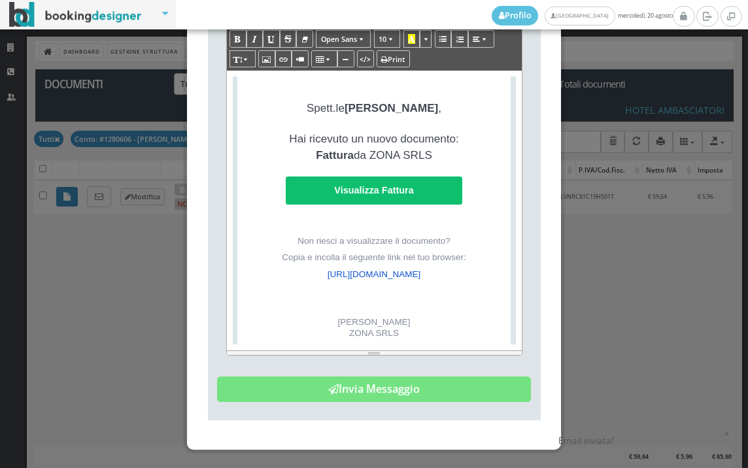
scroll to position [290, 0]
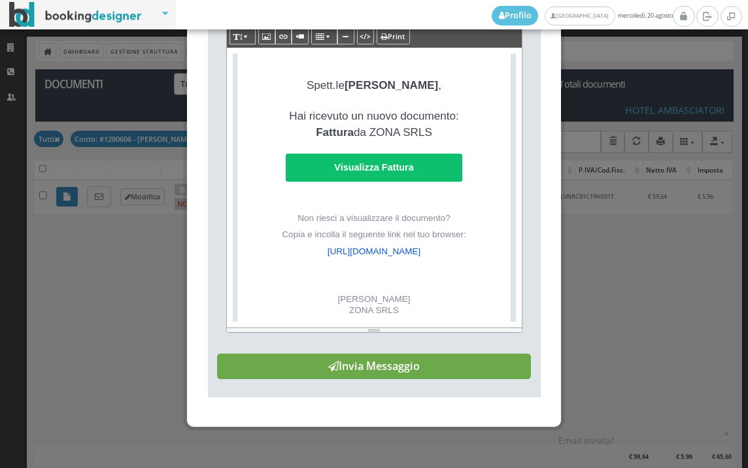
click at [366, 380] on button "Invia Messaggio" at bounding box center [374, 367] width 314 height 26
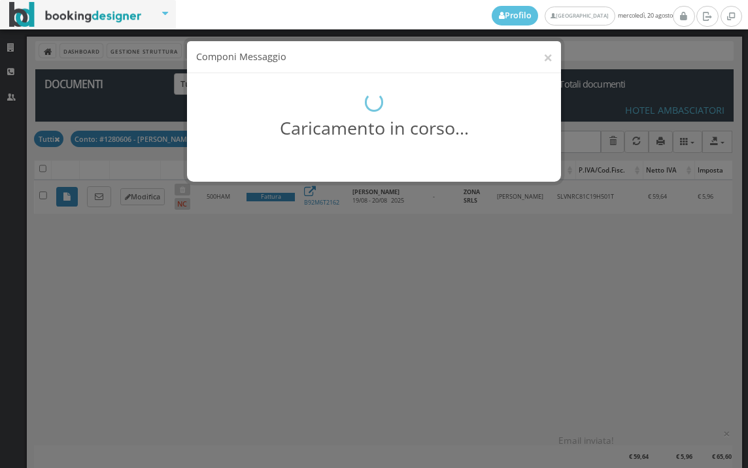
scroll to position [0, 0]
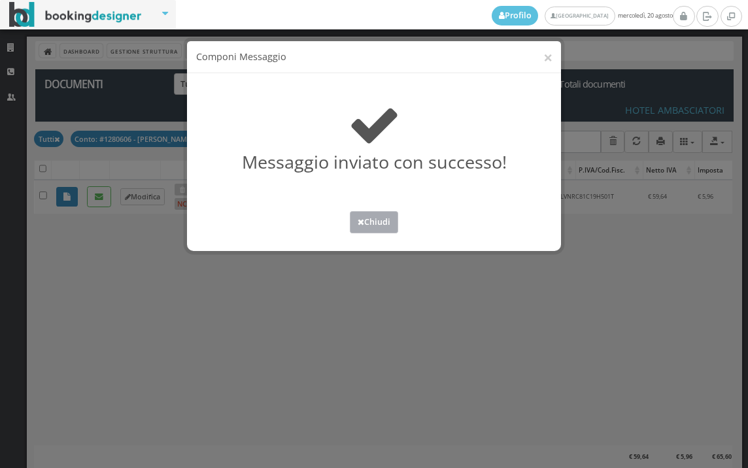
click at [376, 218] on button "Chiudi" at bounding box center [374, 222] width 48 height 22
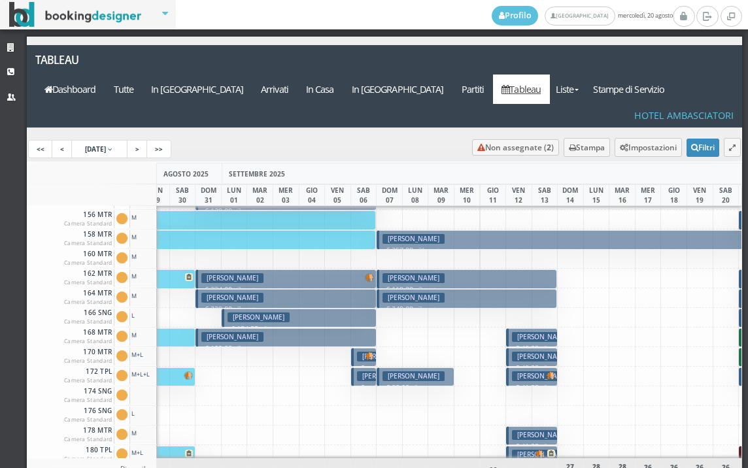
scroll to position [458, 375]
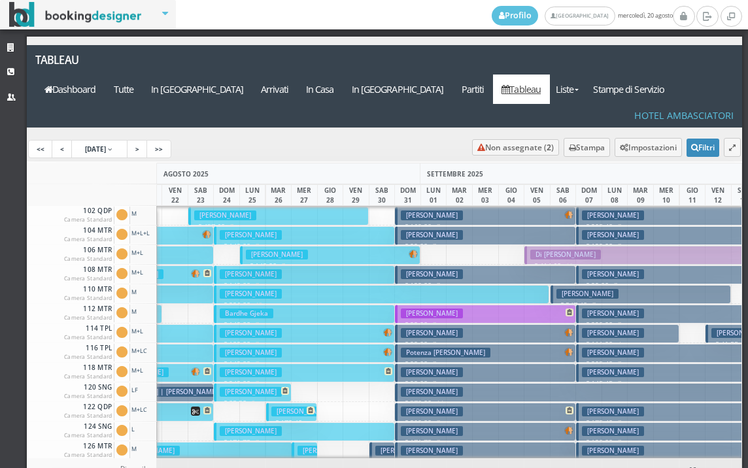
scroll to position [0, 139]
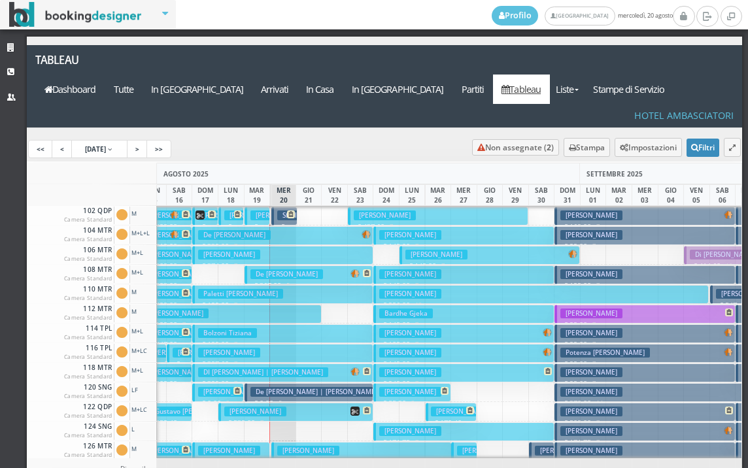
click at [283, 211] on h3 "Sferlazzo" at bounding box center [296, 216] width 39 height 10
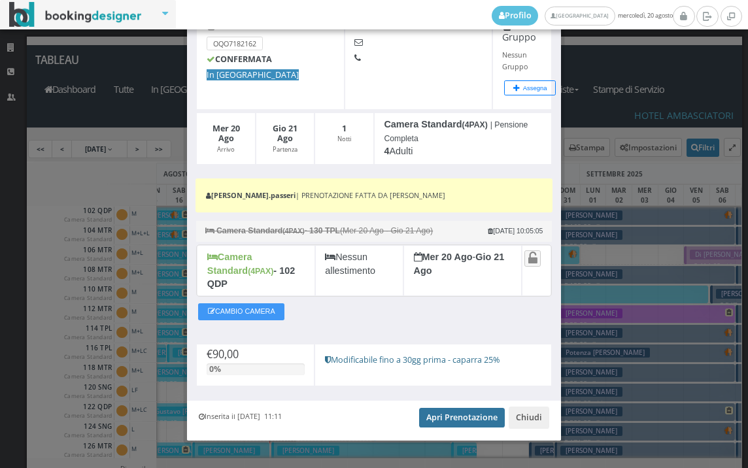
click at [431, 408] on link "Apri Prenotazione" at bounding box center [462, 418] width 86 height 20
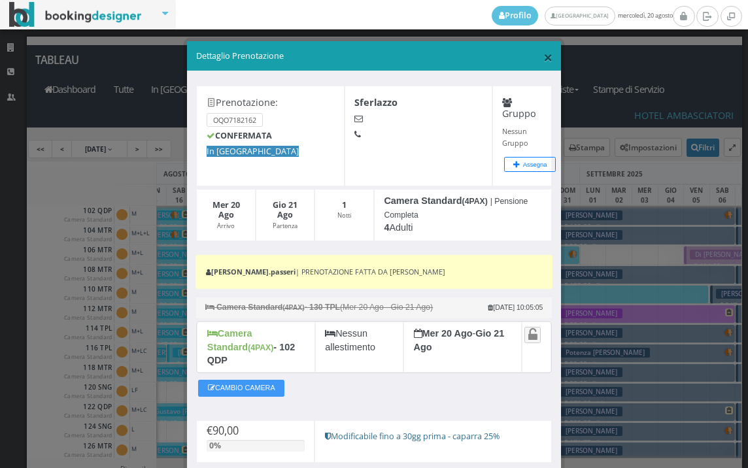
click at [543, 58] on span "×" at bounding box center [547, 57] width 9 height 22
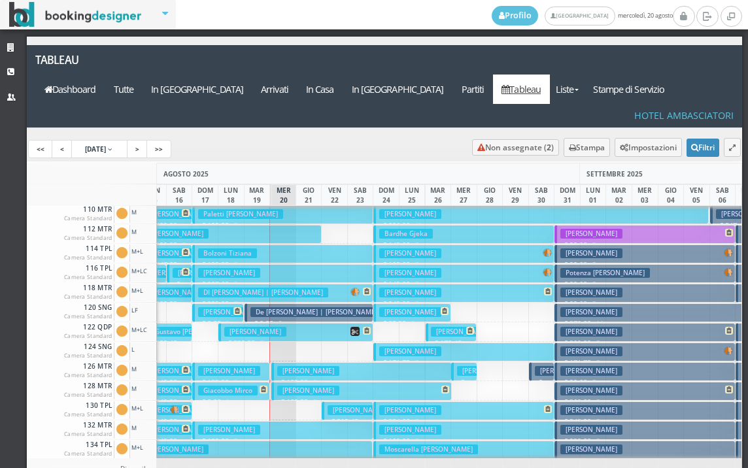
scroll to position [131, 16]
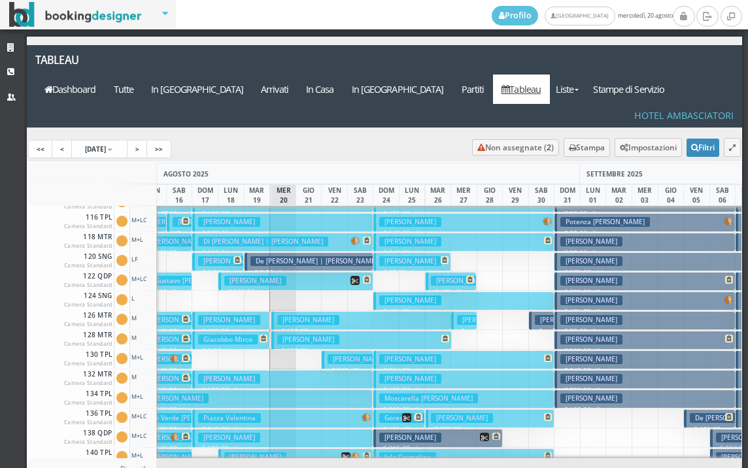
click at [282, 315] on h3 "[PERSON_NAME]" at bounding box center [308, 320] width 62 height 10
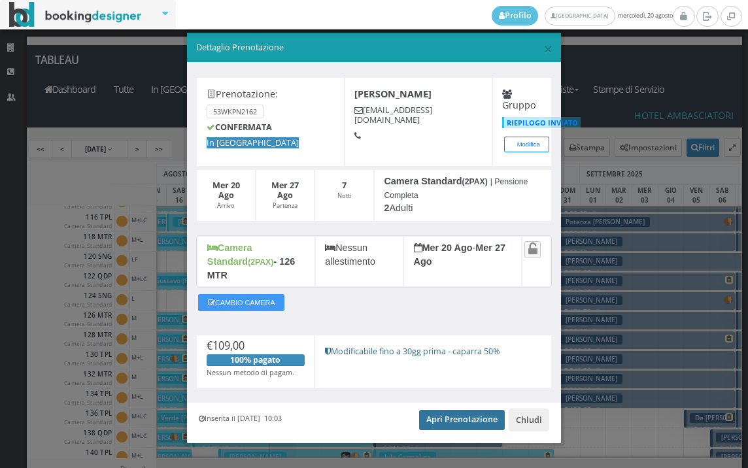
scroll to position [12, 0]
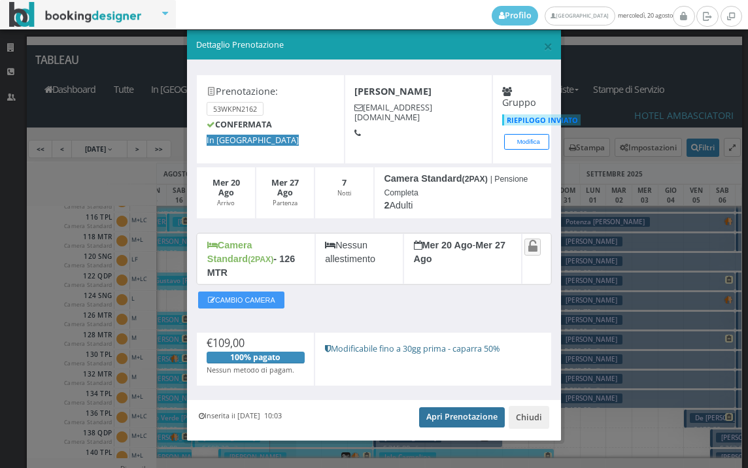
click at [459, 407] on link "Apri Prenotazione" at bounding box center [462, 417] width 86 height 20
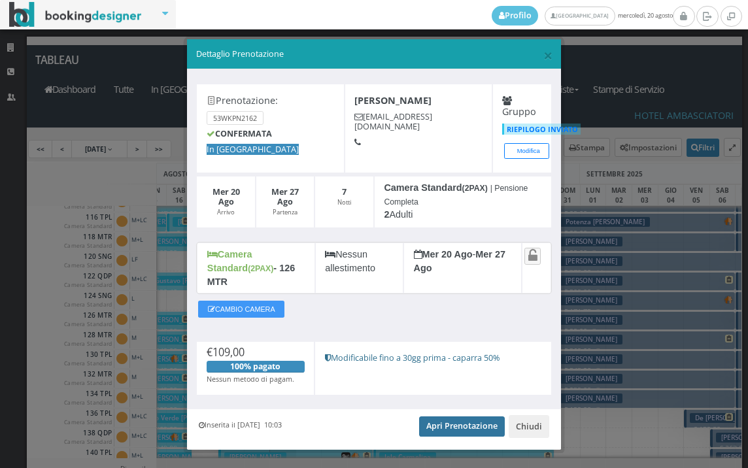
scroll to position [0, 0]
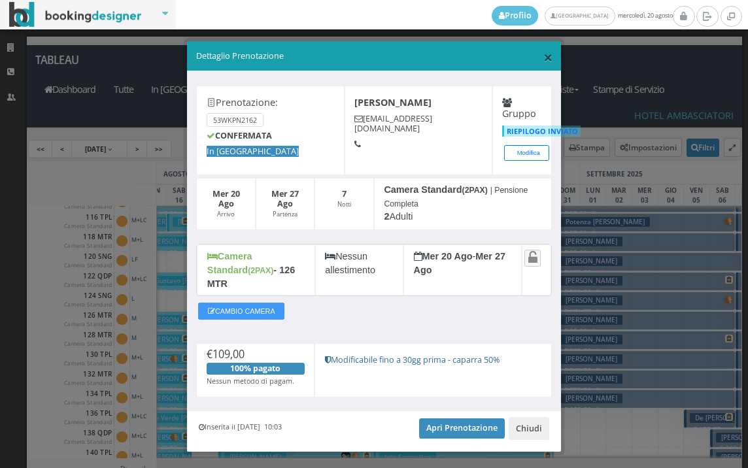
click at [543, 56] on span "×" at bounding box center [547, 57] width 9 height 22
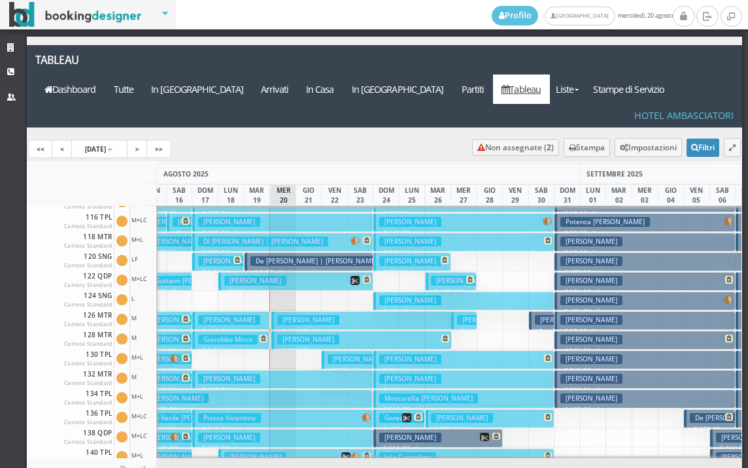
click at [279, 335] on h3 "[PERSON_NAME]" at bounding box center [308, 340] width 62 height 10
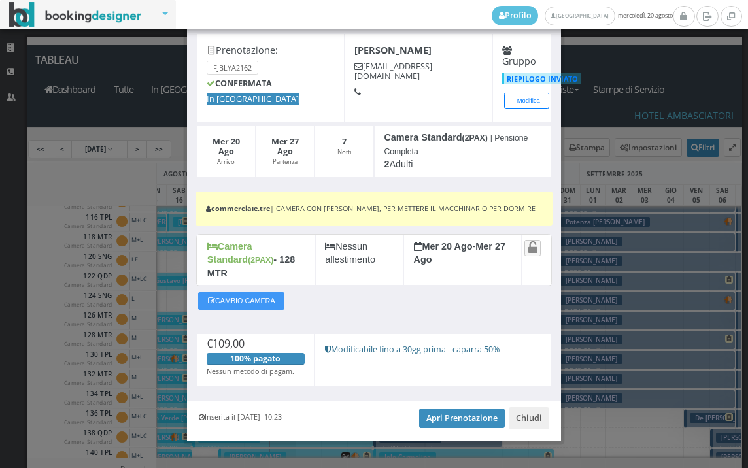
scroll to position [59, 0]
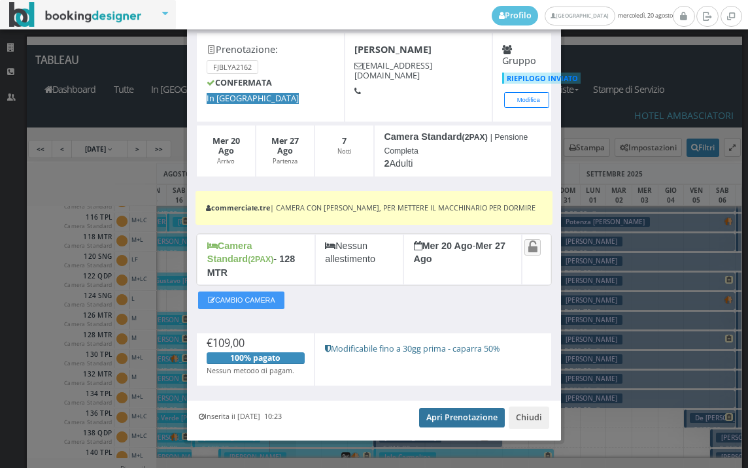
click at [458, 411] on link "Apri Prenotazione" at bounding box center [462, 418] width 86 height 20
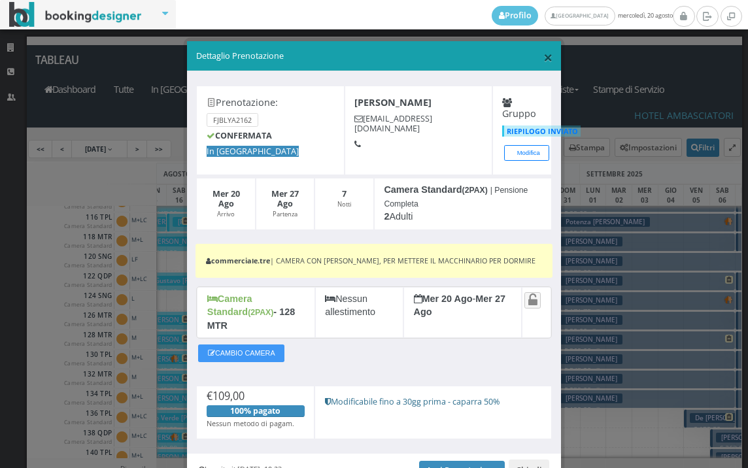
click at [543, 56] on span "×" at bounding box center [547, 57] width 9 height 22
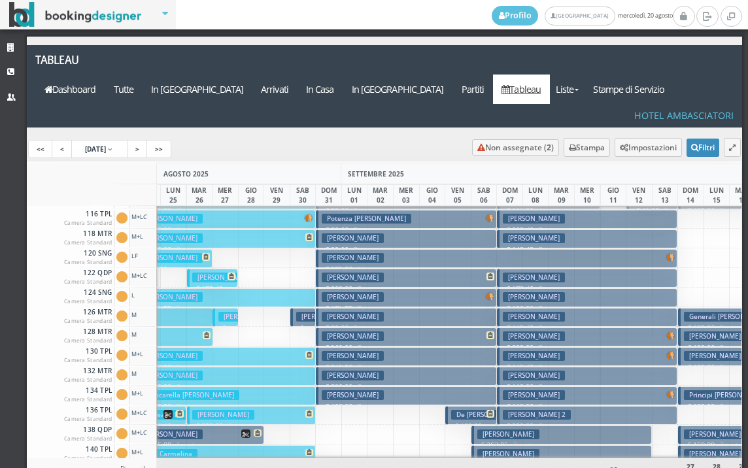
scroll to position [0, 255]
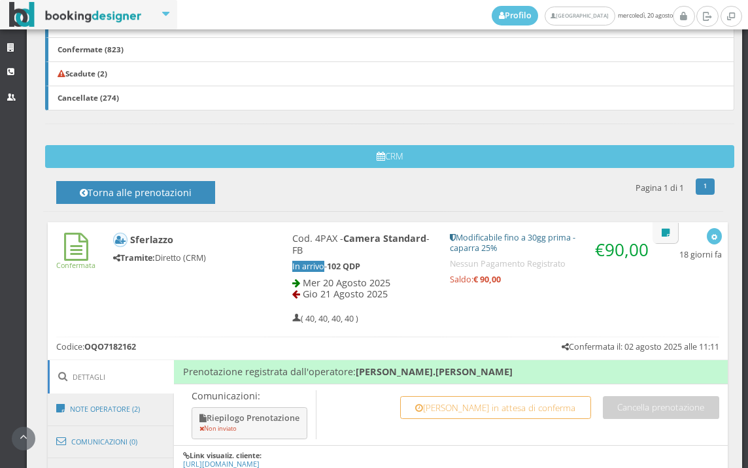
scroll to position [654, 0]
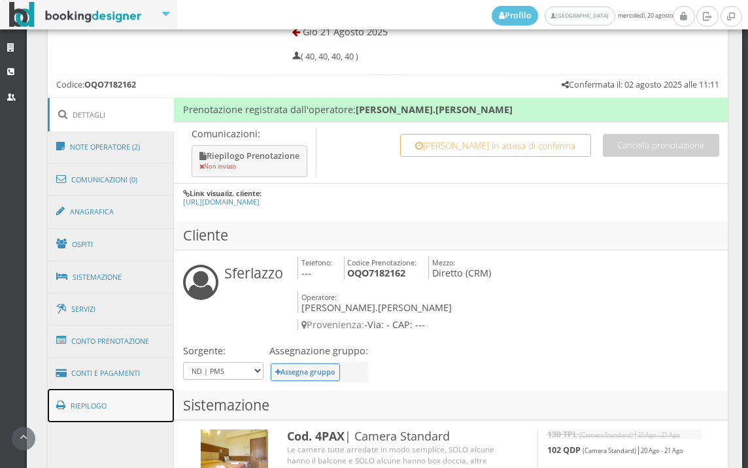
click at [95, 414] on link "Riepilogo" at bounding box center [111, 406] width 127 height 34
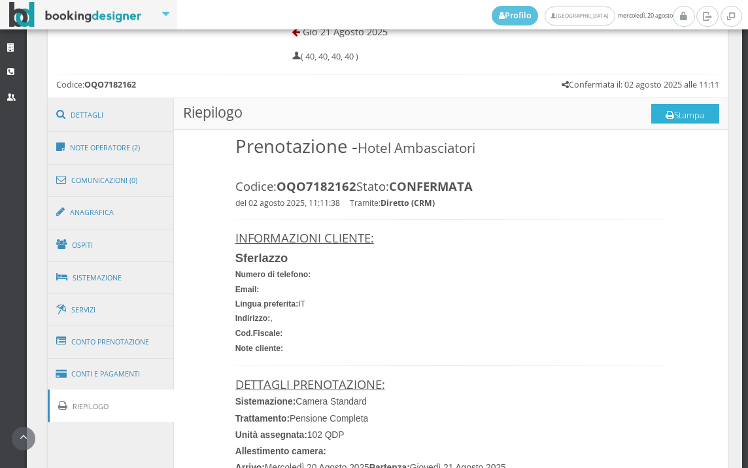
click at [679, 118] on button "Stampa" at bounding box center [685, 114] width 68 height 20
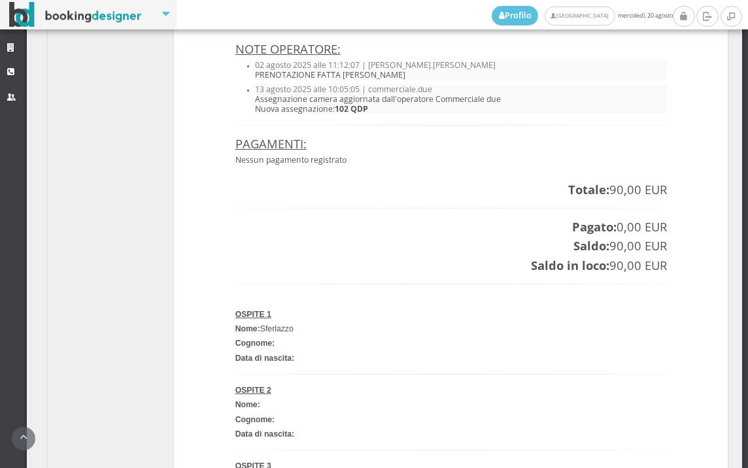
scroll to position [1162, 0]
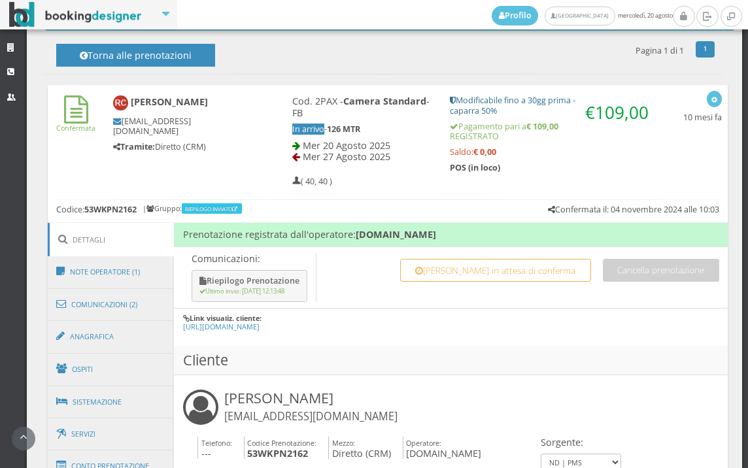
scroll to position [687, 0]
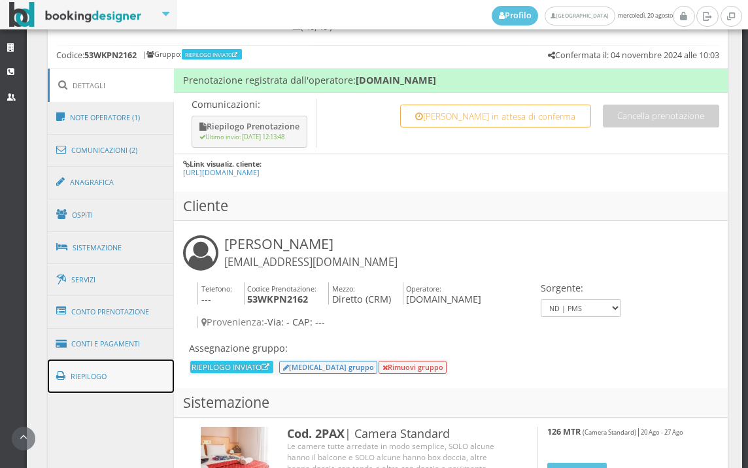
click at [133, 375] on link "Riepilogo" at bounding box center [111, 377] width 127 height 34
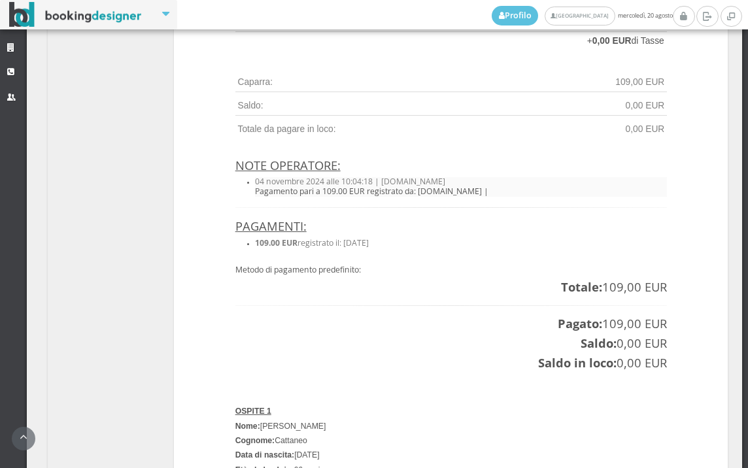
scroll to position [1050, 0]
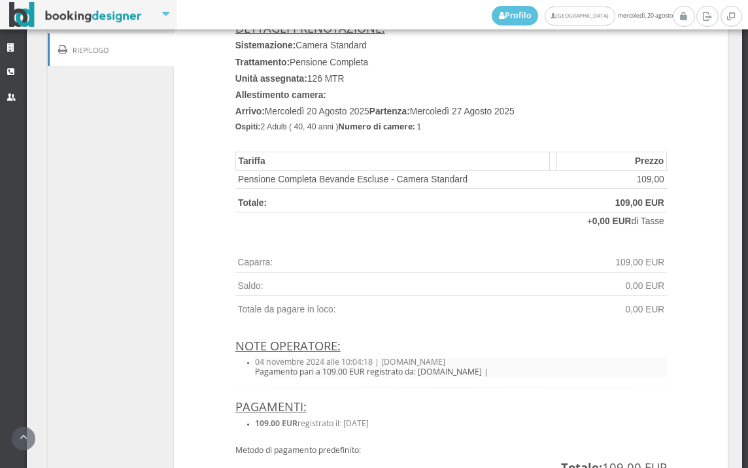
click at [126, 51] on link "Riepilogo" at bounding box center [111, 49] width 127 height 33
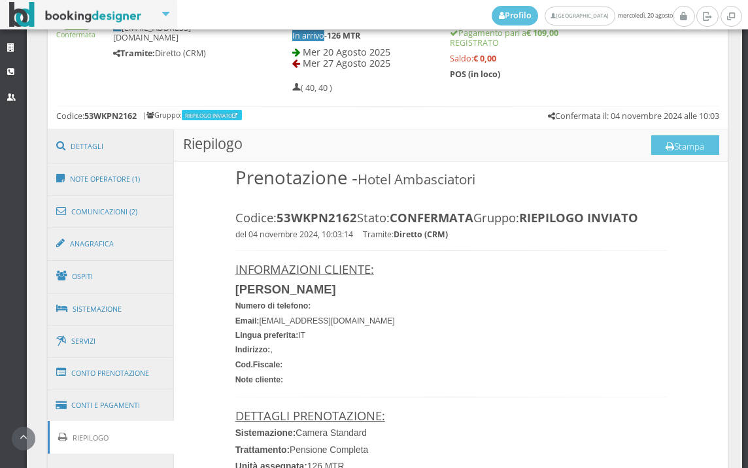
scroll to position [613, 0]
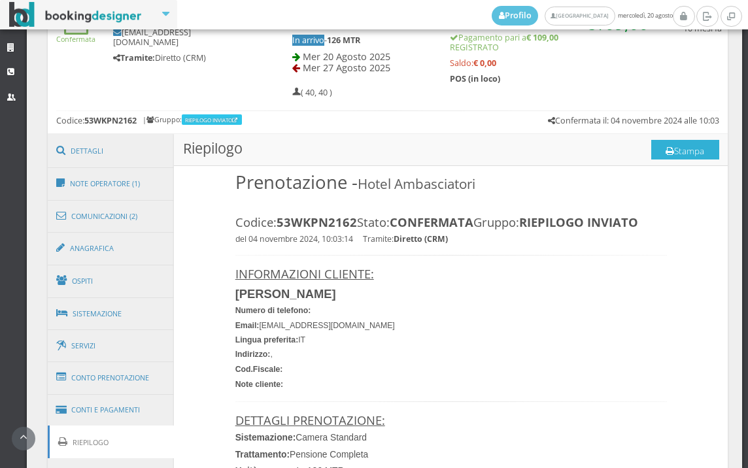
click at [678, 154] on button "Stampa" at bounding box center [685, 150] width 68 height 20
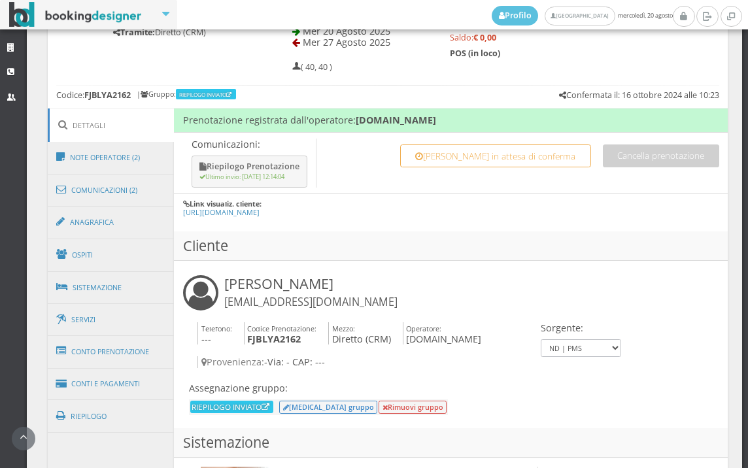
scroll to position [654, 0]
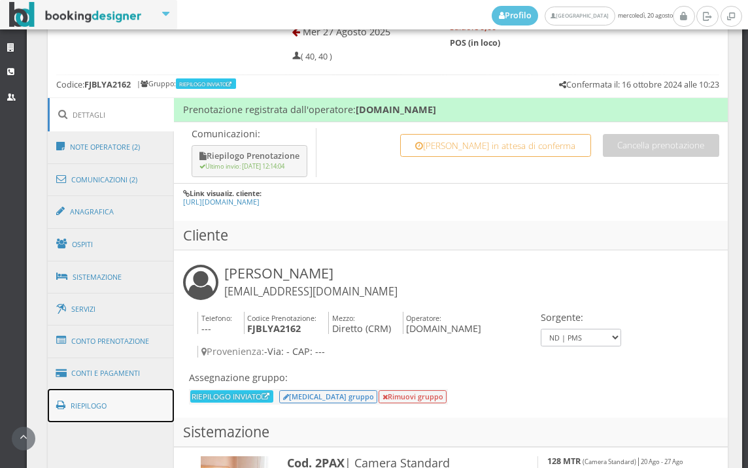
click at [118, 409] on link "Riepilogo" at bounding box center [111, 406] width 127 height 34
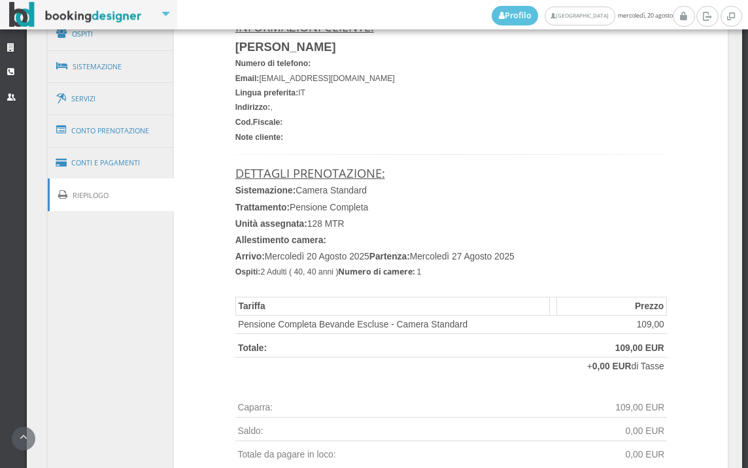
scroll to position [944, 0]
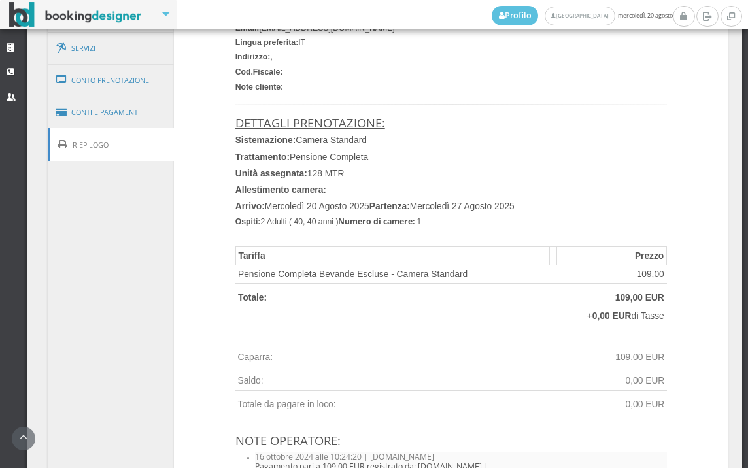
click at [75, 342] on div "Prenotazione registrata dall'operatore: operatore.uno Comunicazioni: Riepilogo …" at bounding box center [388, 375] width 681 height 1076
click at [107, 116] on link "Conti e Pagamenti" at bounding box center [111, 112] width 127 height 33
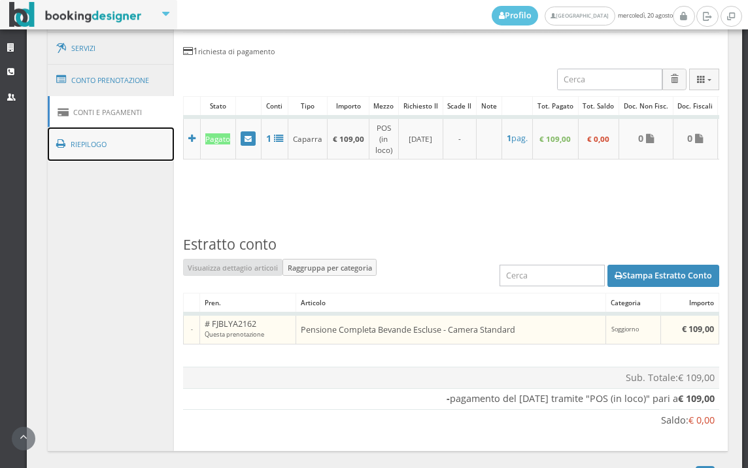
click at [143, 149] on link "Riepilogo" at bounding box center [111, 145] width 127 height 34
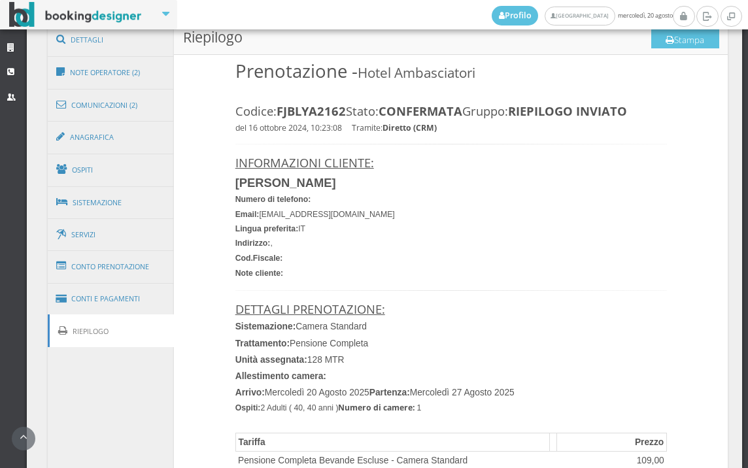
scroll to position [727, 0]
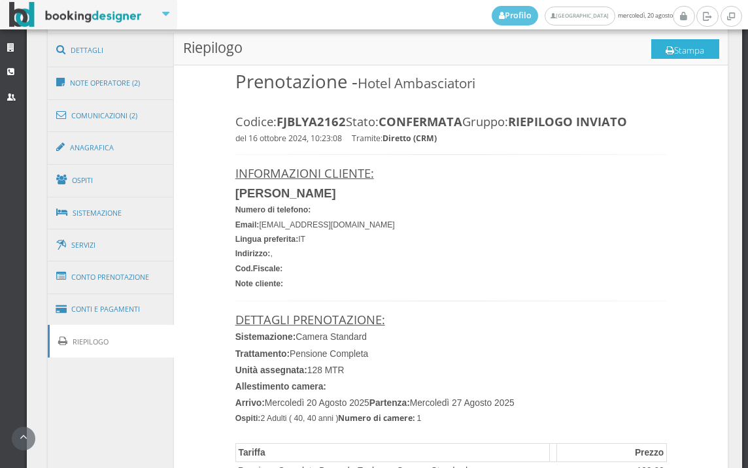
click at [683, 51] on button "Stampa" at bounding box center [685, 49] width 68 height 20
click at [128, 317] on link "Conti e Pagamenti" at bounding box center [111, 309] width 127 height 33
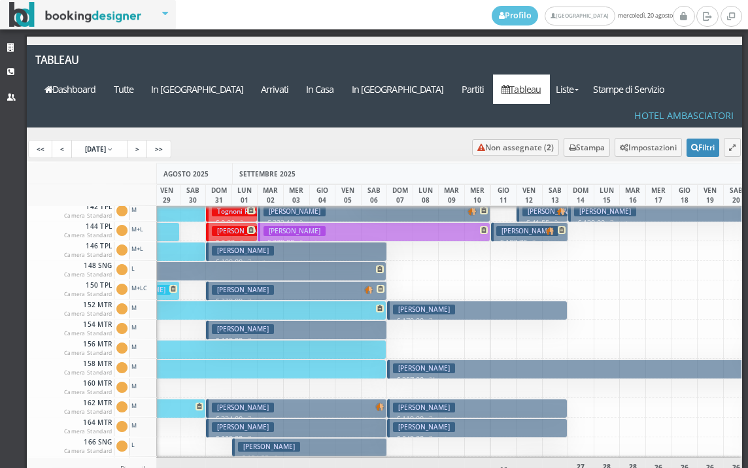
scroll to position [0, 399]
